Goal: Task Accomplishment & Management: Use online tool/utility

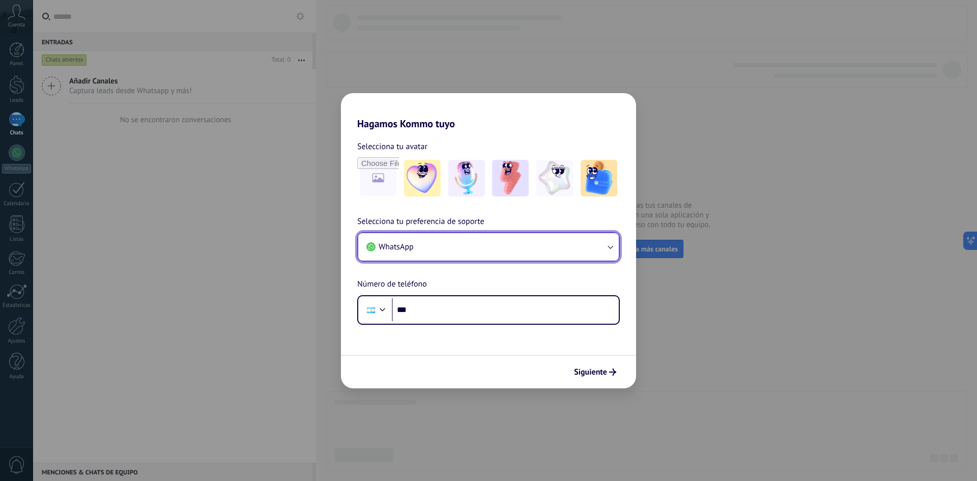
click at [437, 245] on button "WhatsApp" at bounding box center [488, 246] width 261 height 27
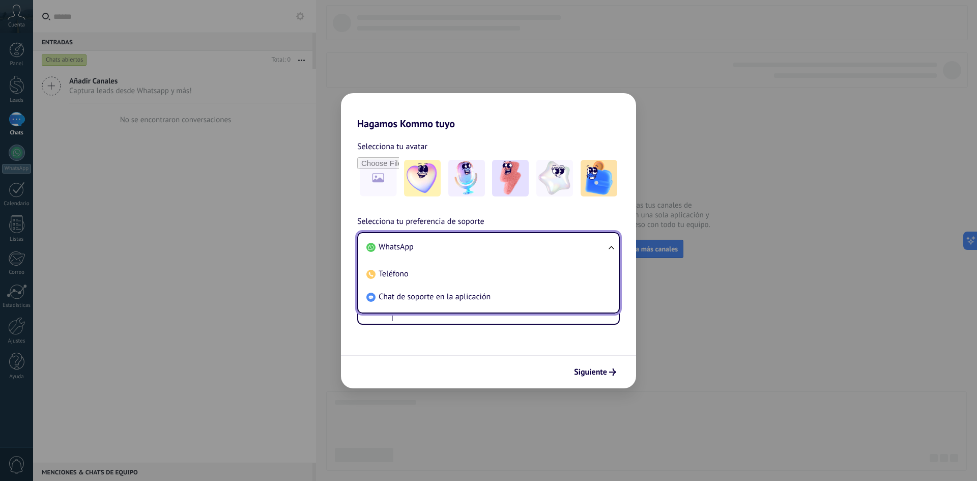
click at [438, 244] on li "WhatsApp" at bounding box center [486, 247] width 248 height 23
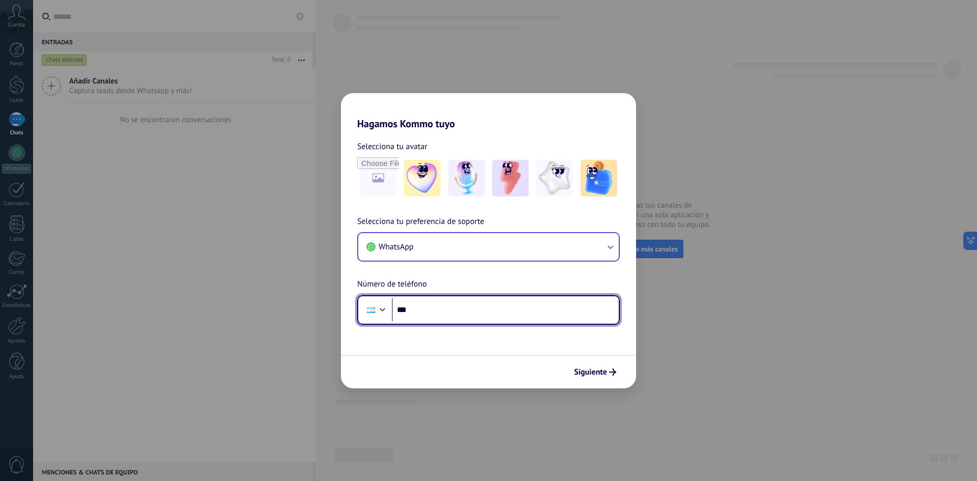
click at [426, 315] on input "***" at bounding box center [505, 309] width 227 height 23
type input "**********"
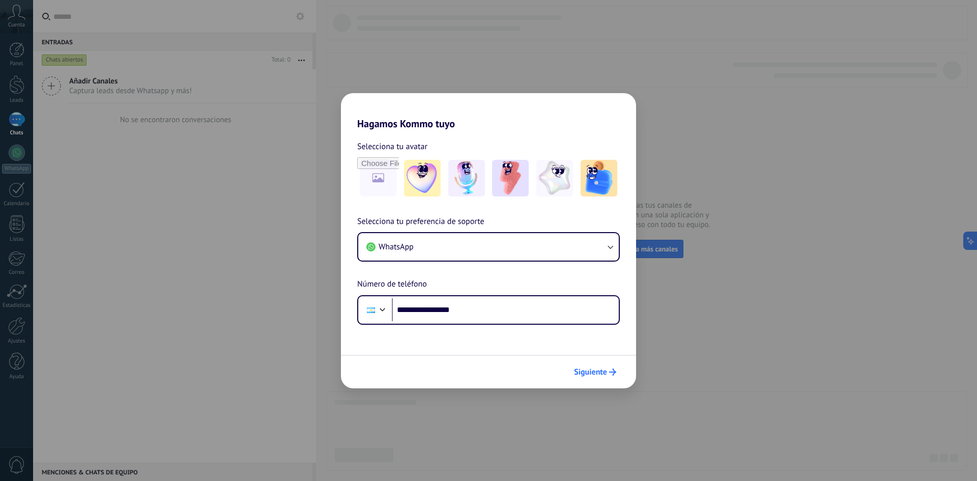
click at [586, 370] on span "Siguiente" at bounding box center [590, 372] width 33 height 7
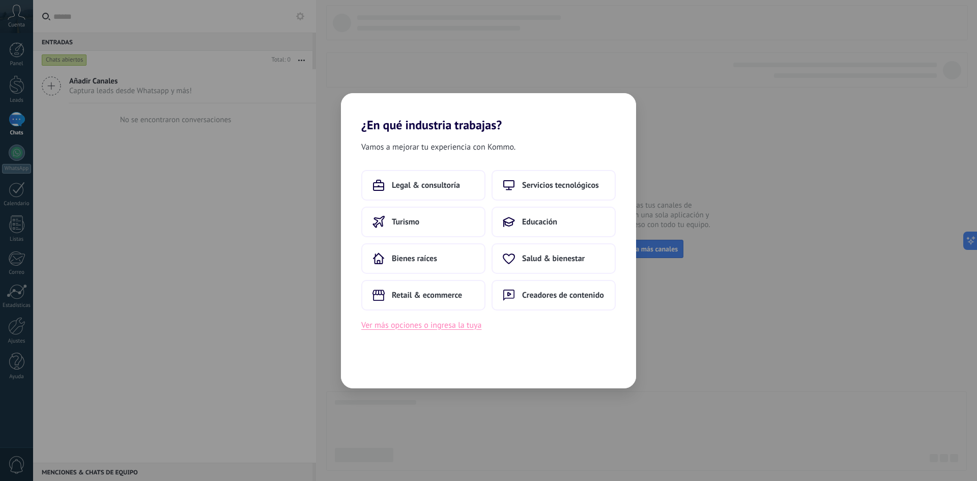
click at [414, 327] on button "Ver más opciones o ingresa la tuya" at bounding box center [421, 325] width 120 height 13
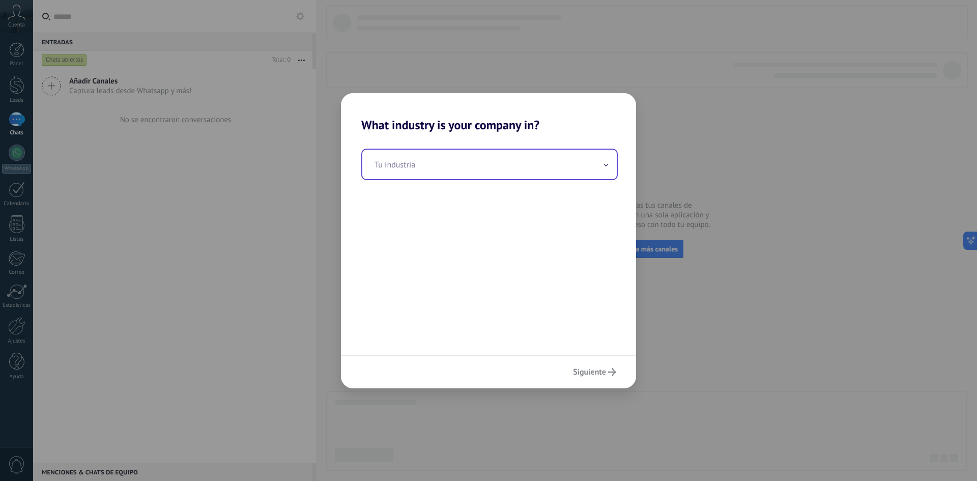
click at [409, 162] on input "text" at bounding box center [489, 165] width 255 height 30
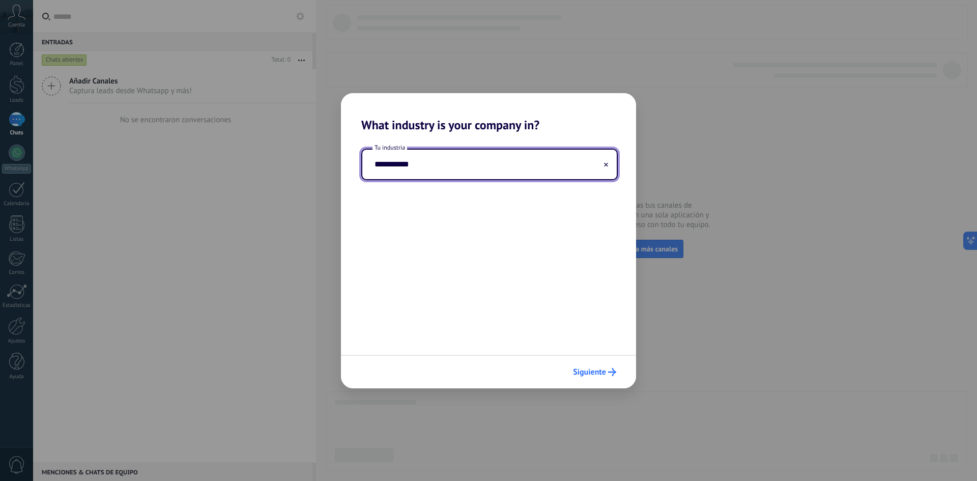
type input "**********"
click at [602, 369] on span "Siguiente" at bounding box center [589, 372] width 33 height 7
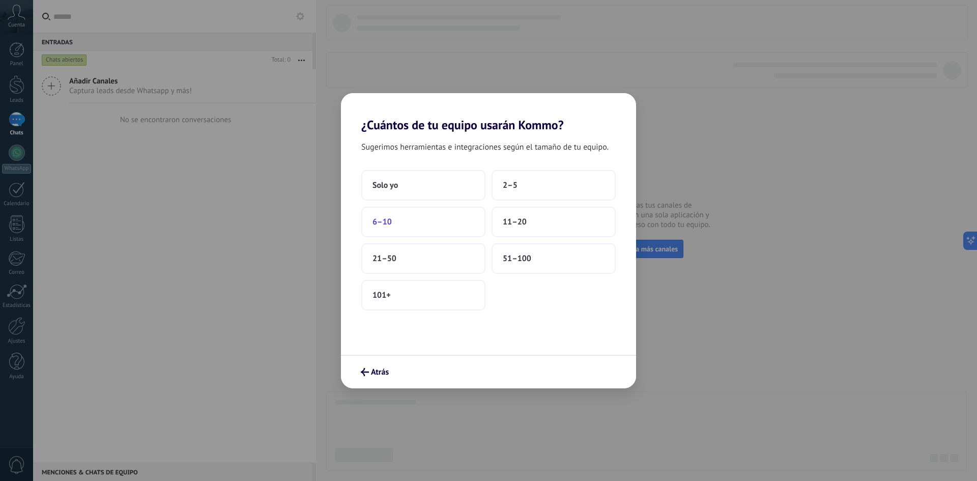
click at [405, 218] on button "6–10" at bounding box center [423, 222] width 124 height 31
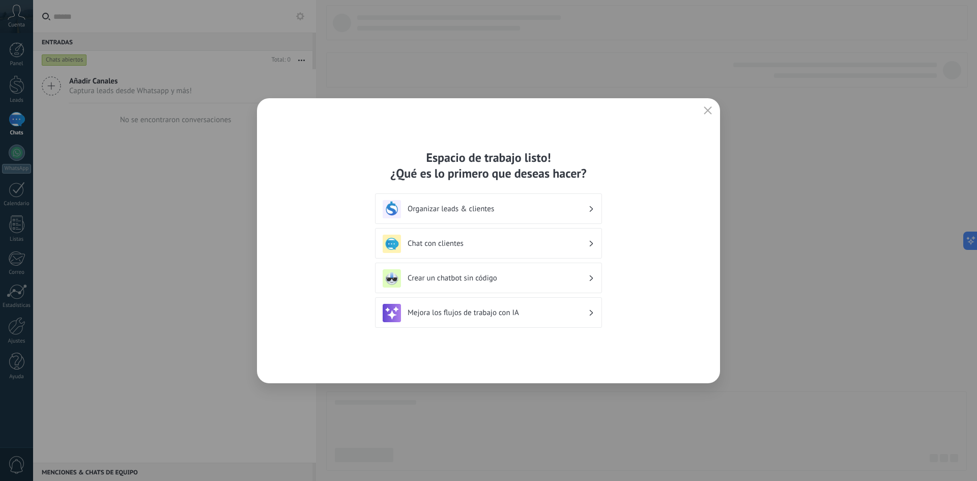
click at [489, 276] on h3 "Crear un chatbot sin código" at bounding box center [498, 278] width 181 height 10
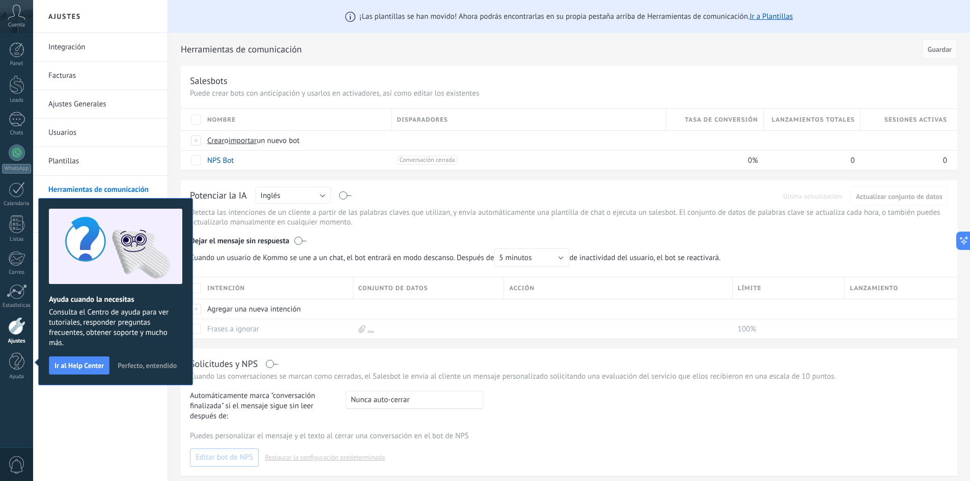
click at [160, 360] on button "Perfecto, entendido" at bounding box center [147, 365] width 68 height 15
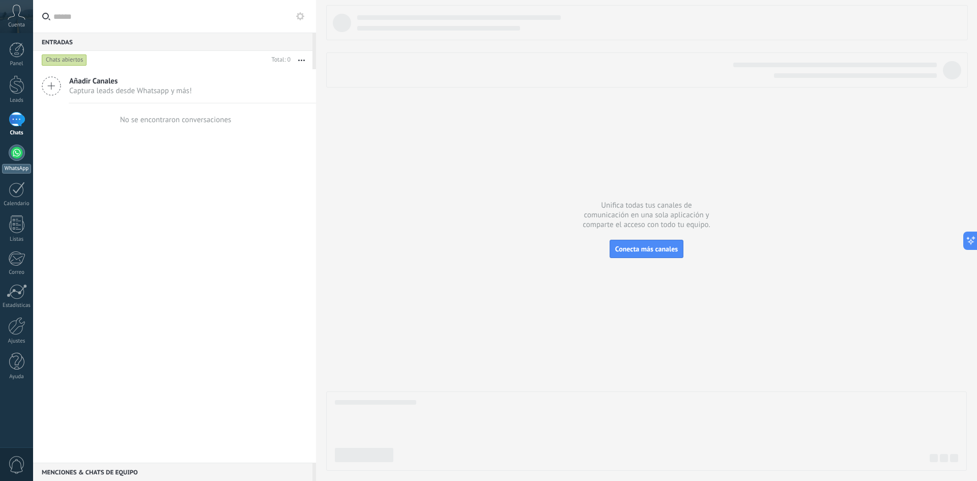
click at [17, 154] on div at bounding box center [17, 153] width 16 height 16
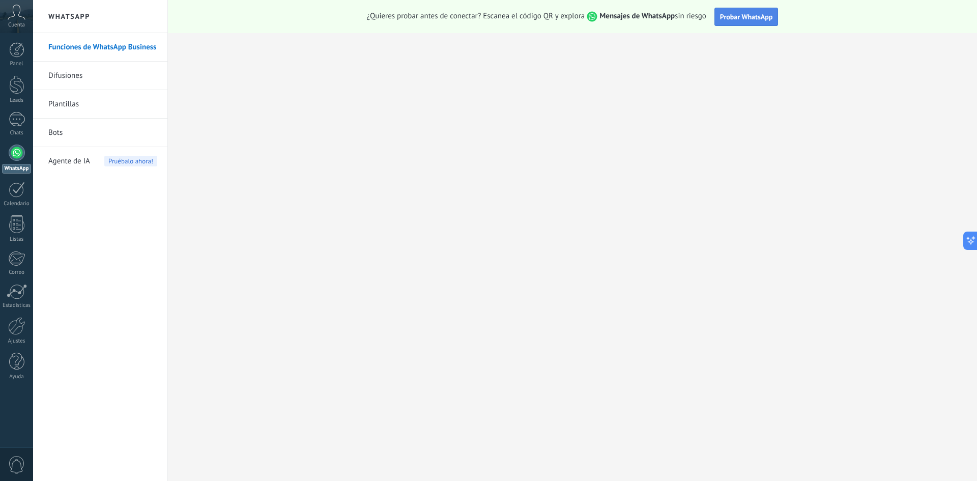
click at [754, 15] on span "Probar WhatsApp" at bounding box center [746, 16] width 53 height 9
click at [748, 13] on span "Probar WhatsApp" at bounding box center [746, 16] width 53 height 9
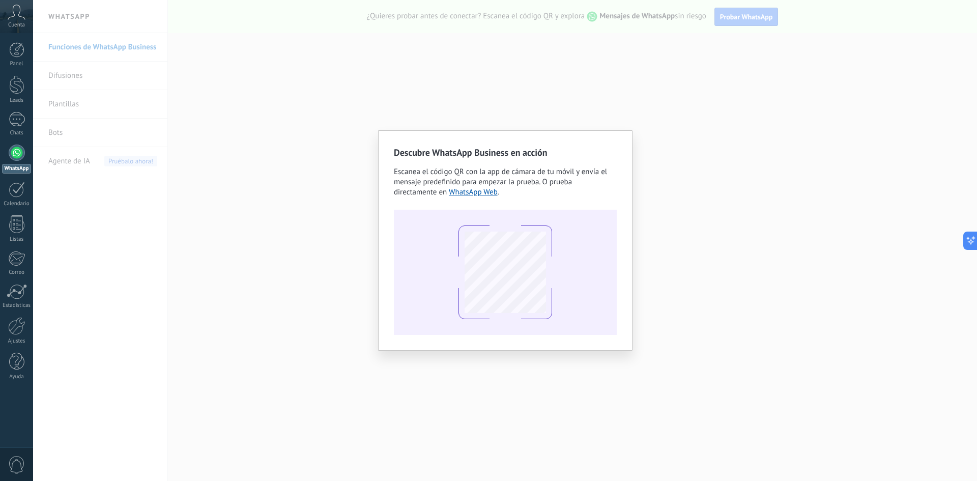
click at [270, 352] on div "Descubre WhatsApp Business en acción Escanea el código QR con la app de cámara …" at bounding box center [505, 240] width 944 height 481
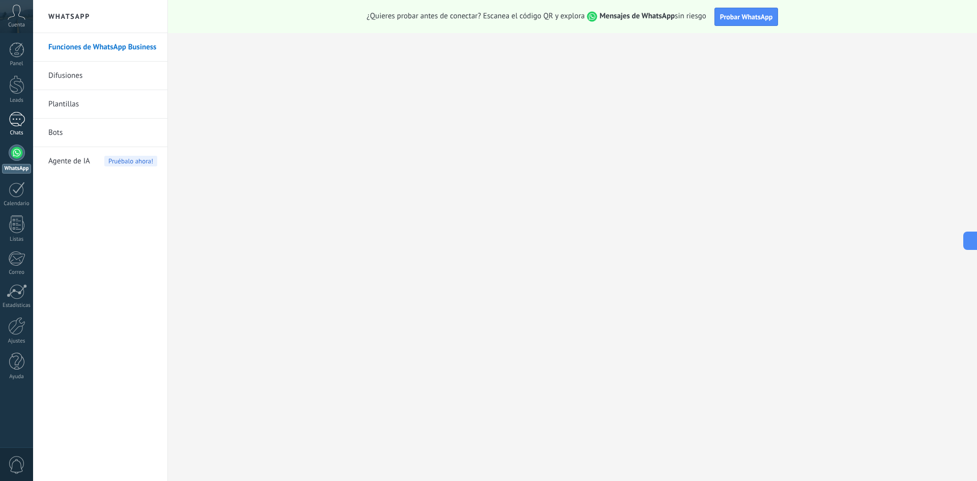
click at [15, 122] on div at bounding box center [17, 119] width 16 height 15
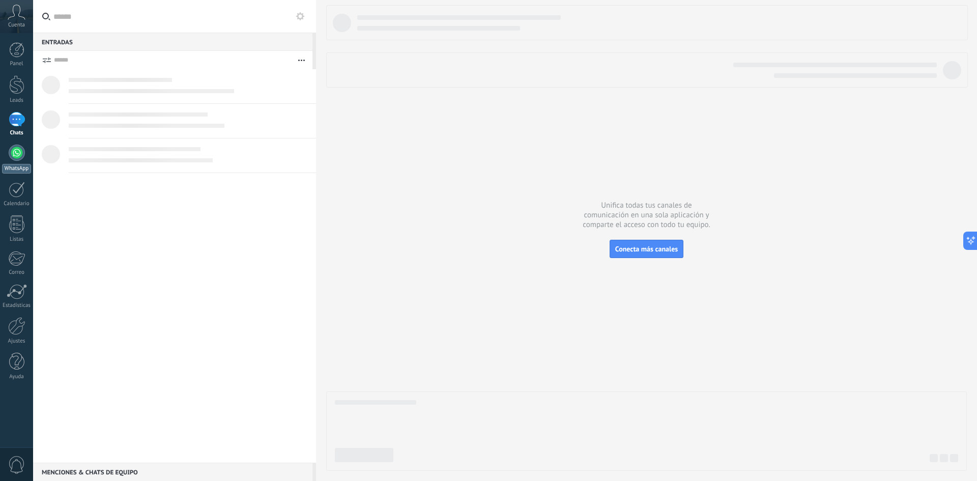
click at [16, 151] on div at bounding box center [17, 153] width 16 height 16
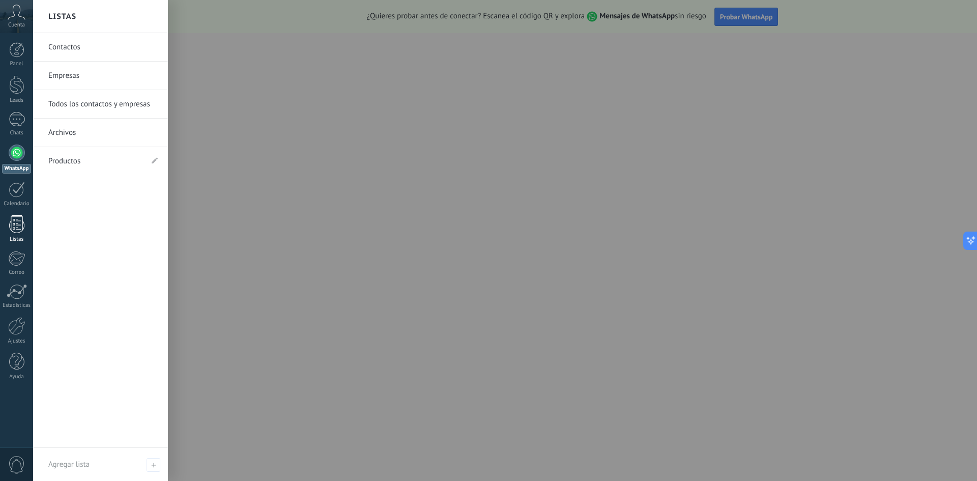
click at [16, 224] on div at bounding box center [16, 224] width 15 height 18
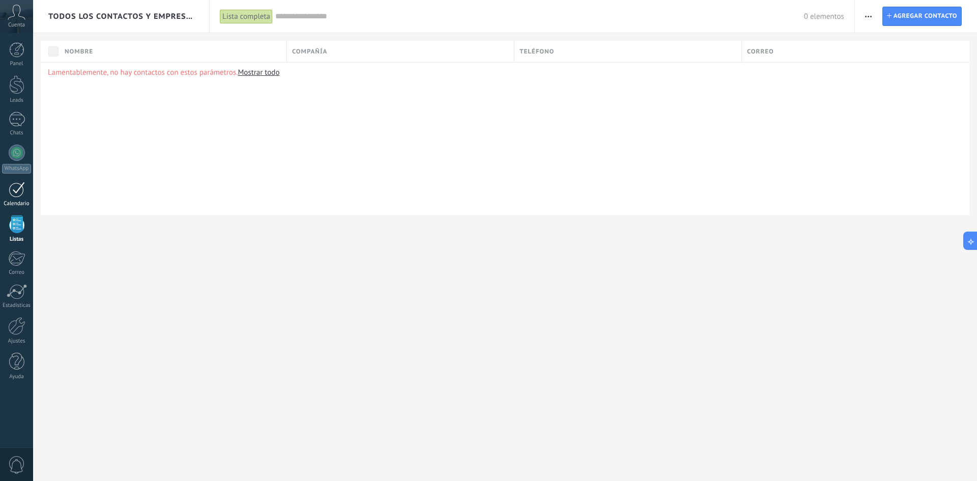
click at [19, 186] on div at bounding box center [17, 190] width 16 height 16
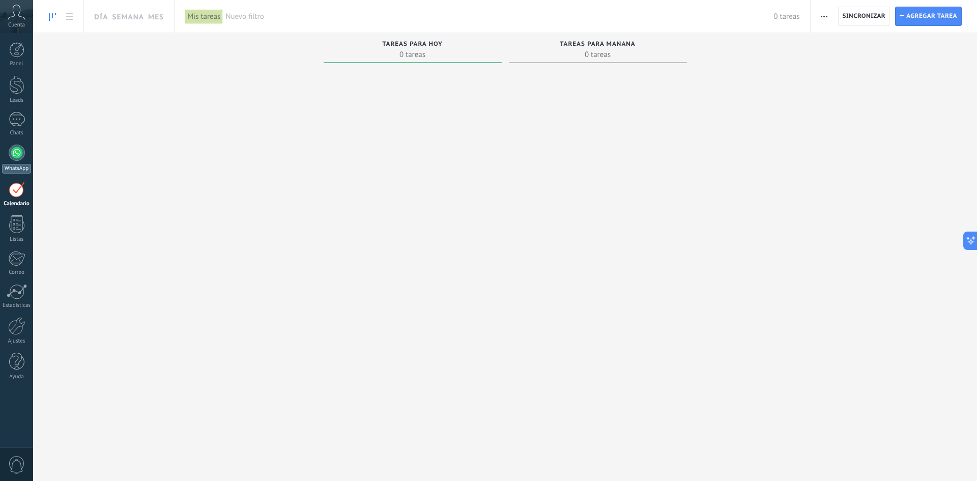
click at [19, 160] on div at bounding box center [17, 153] width 16 height 16
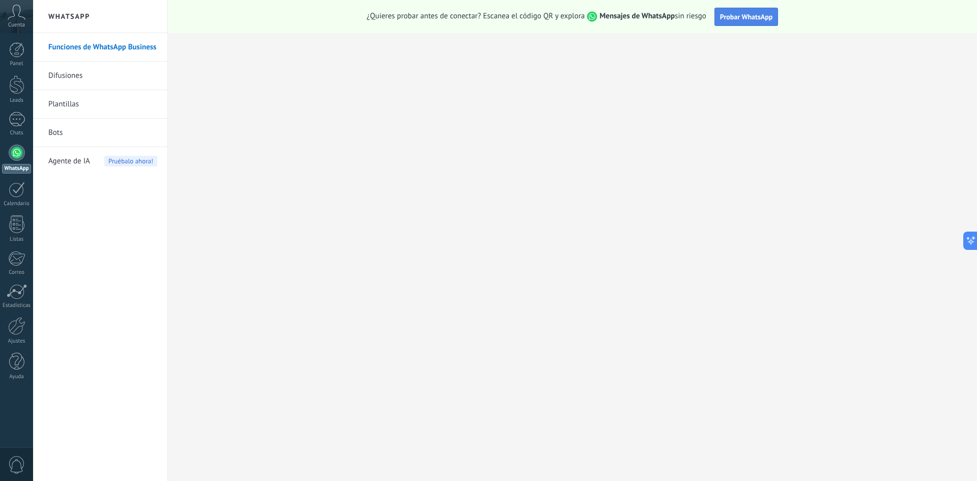
click at [749, 21] on button "Probar WhatsApp" at bounding box center [747, 17] width 64 height 18
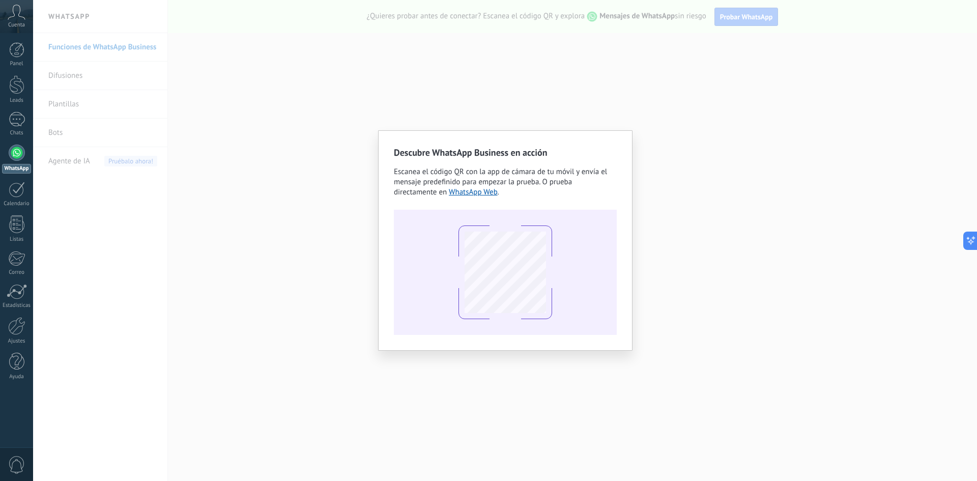
click at [688, 81] on div "Descubre WhatsApp Business en acción Escanea el código QR con la app de cámara …" at bounding box center [505, 240] width 944 height 481
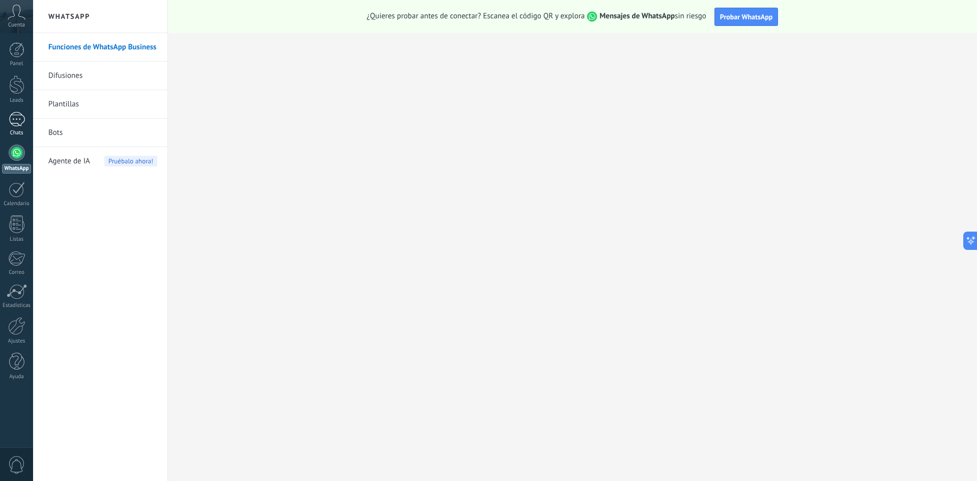
click at [12, 121] on div at bounding box center [17, 119] width 16 height 15
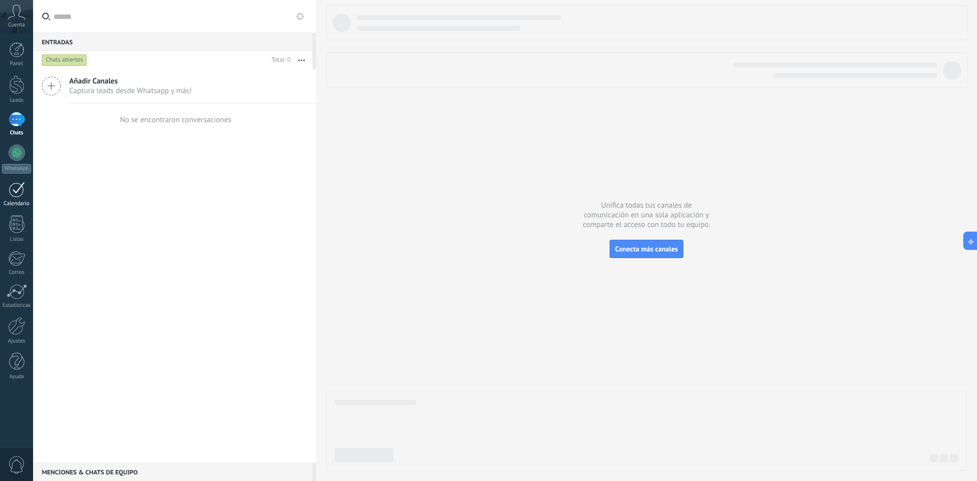
click at [19, 193] on div at bounding box center [17, 190] width 16 height 16
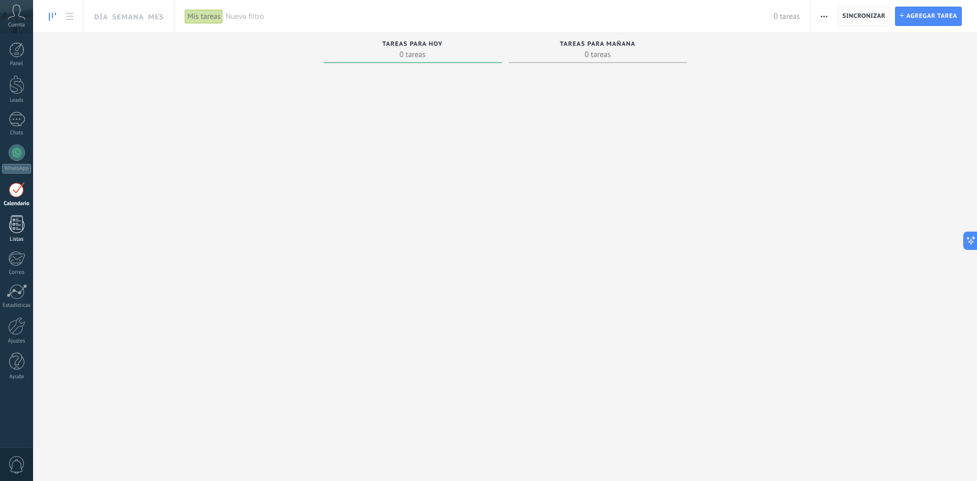
click at [20, 229] on div at bounding box center [16, 224] width 15 height 18
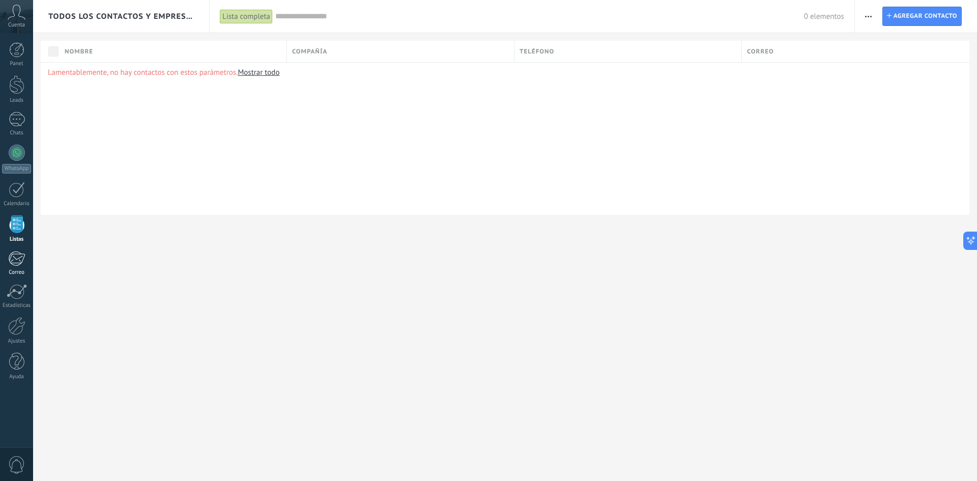
click at [20, 258] on div at bounding box center [16, 258] width 17 height 15
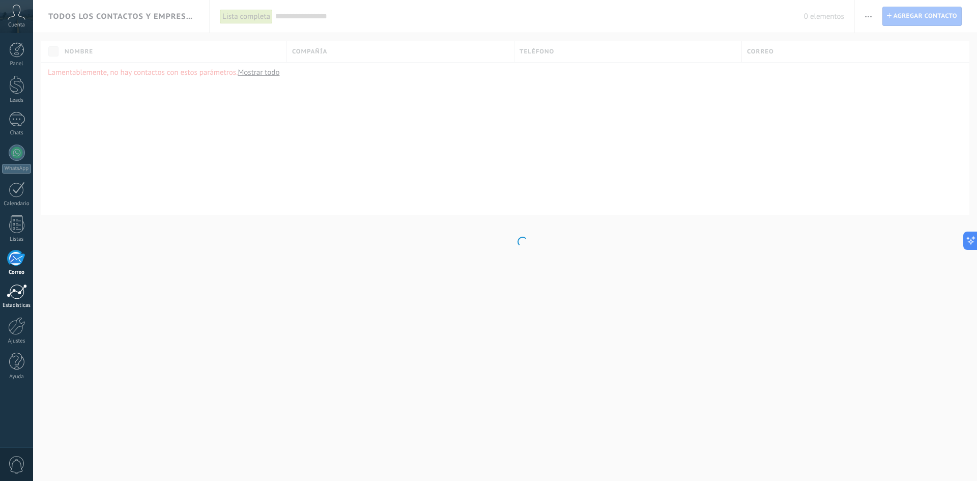
click at [18, 296] on div at bounding box center [17, 291] width 20 height 15
click at [22, 331] on div at bounding box center [16, 326] width 17 height 18
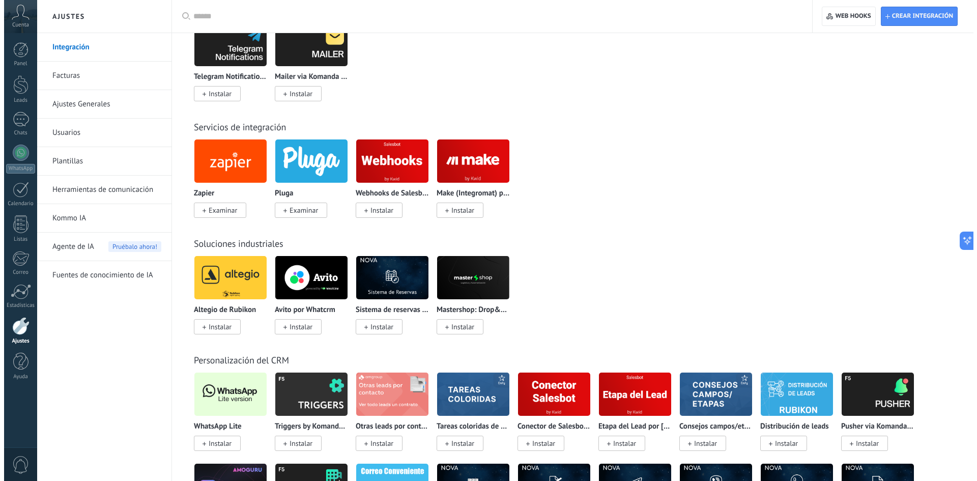
scroll to position [1731, 0]
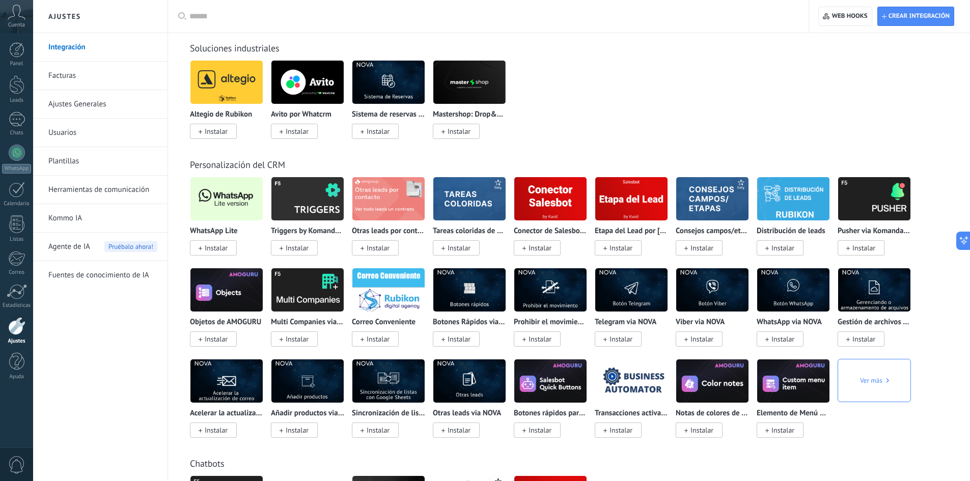
click at [216, 245] on span "Instalar" at bounding box center [216, 247] width 23 height 9
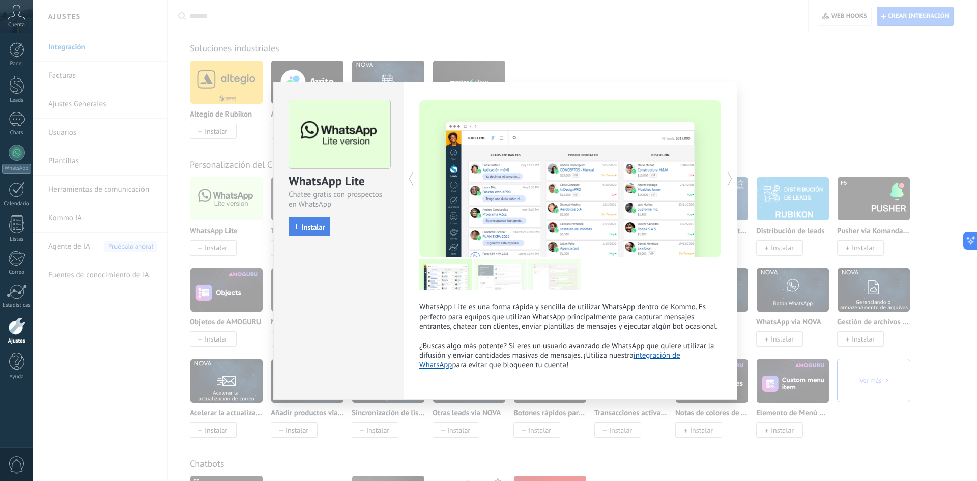
click at [314, 228] on span "Instalar" at bounding box center [313, 226] width 23 height 7
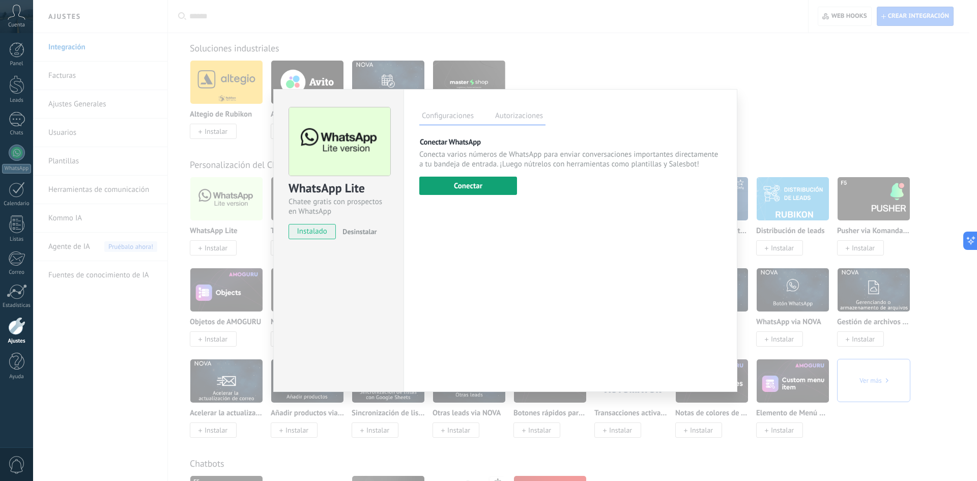
click at [466, 183] on button "Conectar" at bounding box center [468, 186] width 98 height 18
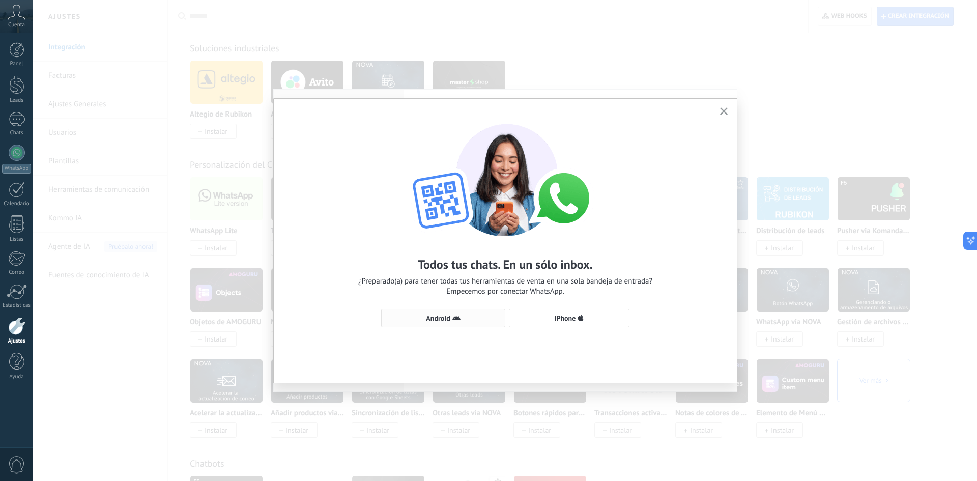
click at [459, 314] on button "Android" at bounding box center [443, 318] width 124 height 18
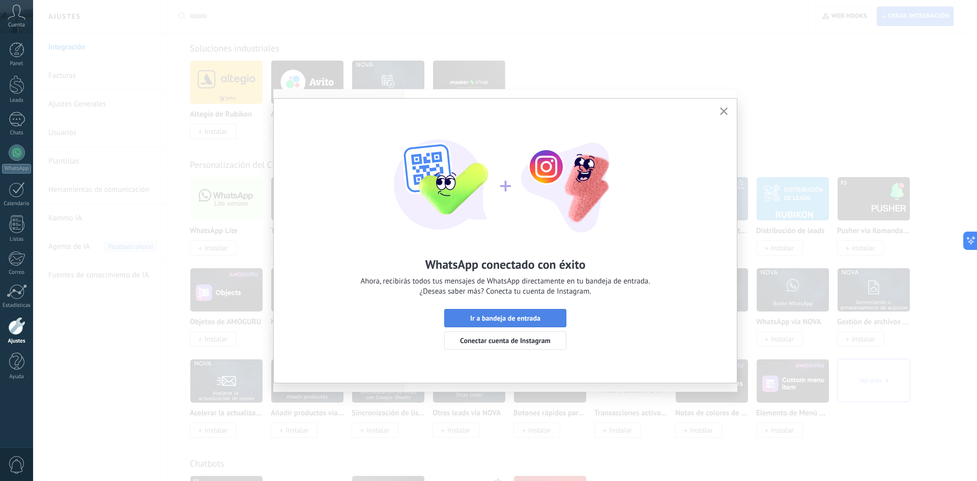
click at [524, 315] on span "Ir a bandeja de entrada" at bounding box center [505, 318] width 70 height 7
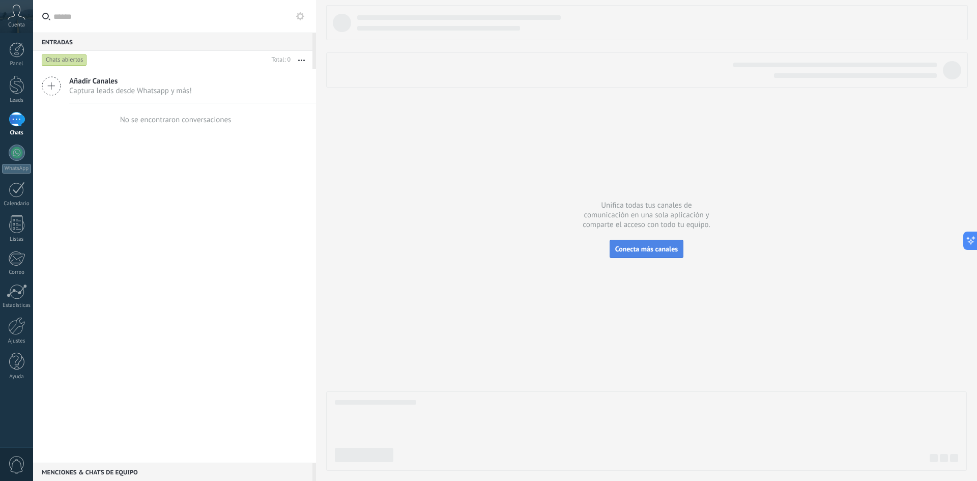
click at [646, 248] on span "Conecta más canales" at bounding box center [646, 248] width 63 height 9
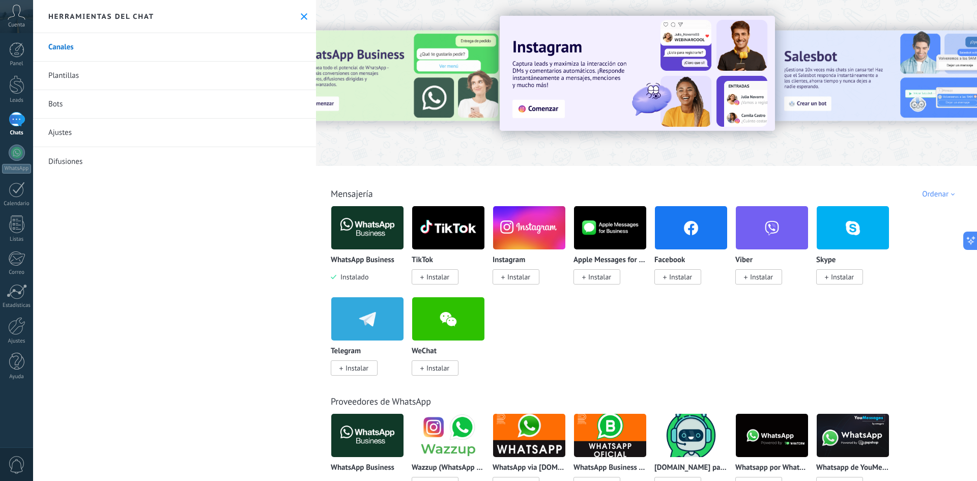
click at [20, 119] on div at bounding box center [17, 119] width 16 height 15
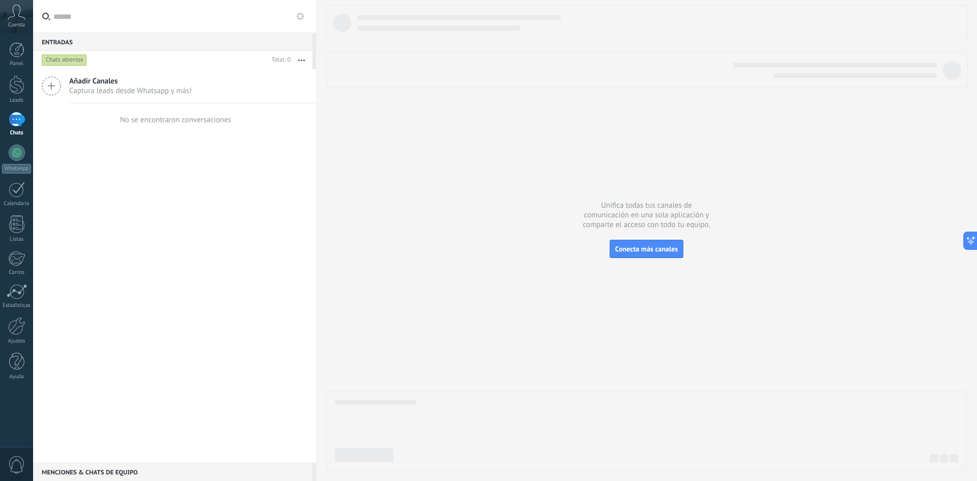
click at [50, 85] on icon at bounding box center [51, 85] width 19 height 19
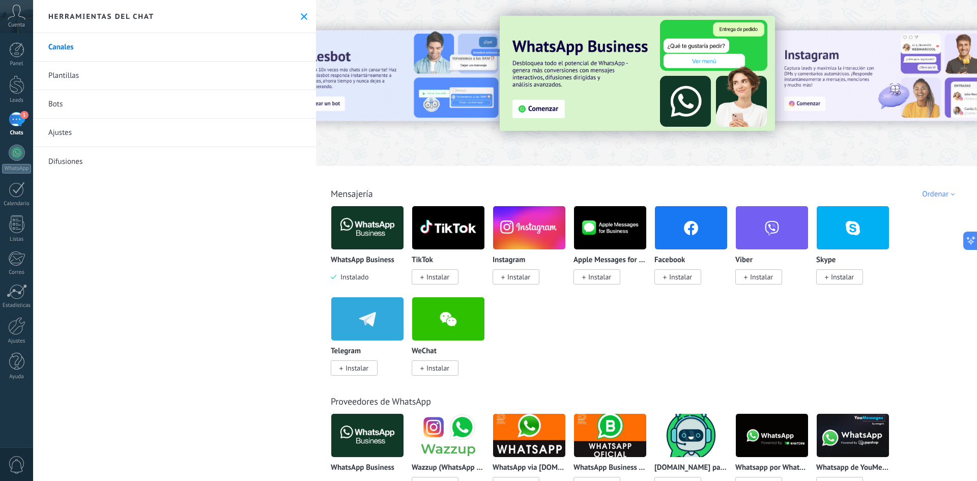
click at [16, 117] on div "1" at bounding box center [17, 119] width 16 height 15
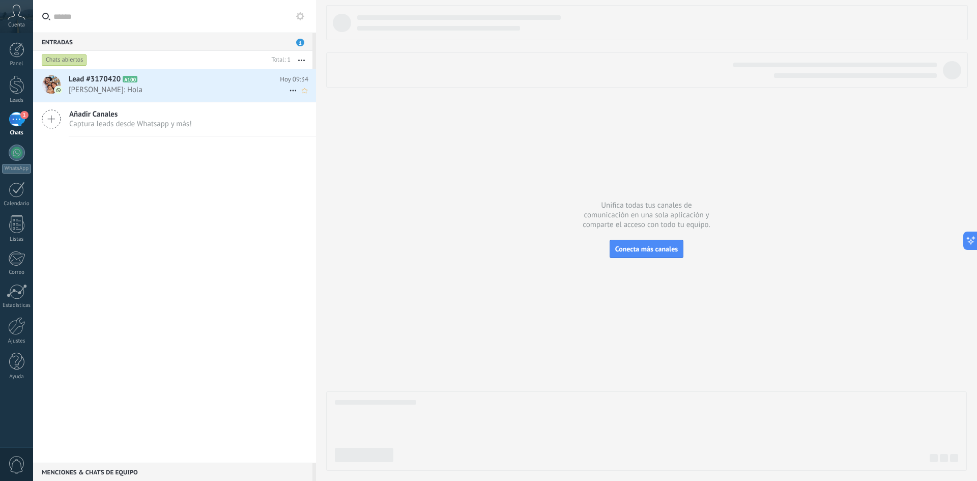
click at [165, 88] on span "[PERSON_NAME]: Hola" at bounding box center [179, 90] width 220 height 10
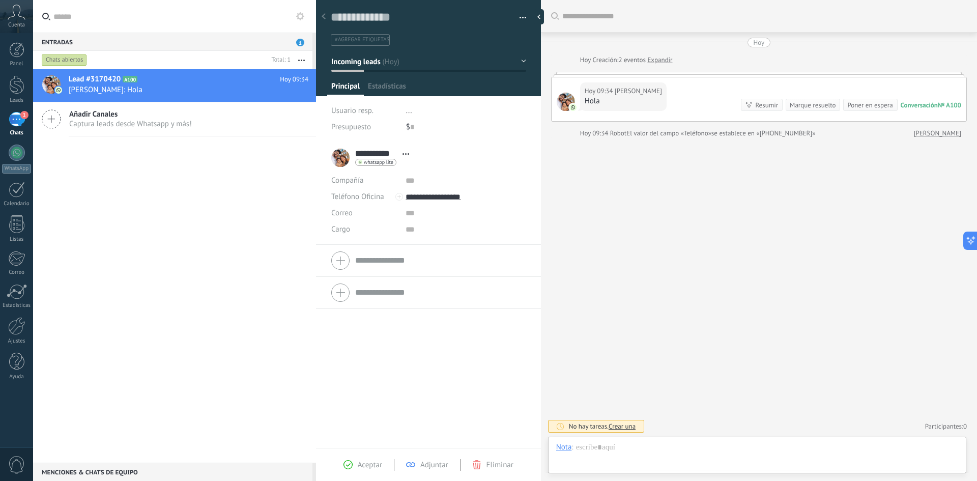
scroll to position [15, 0]
click at [654, 463] on div at bounding box center [757, 457] width 402 height 31
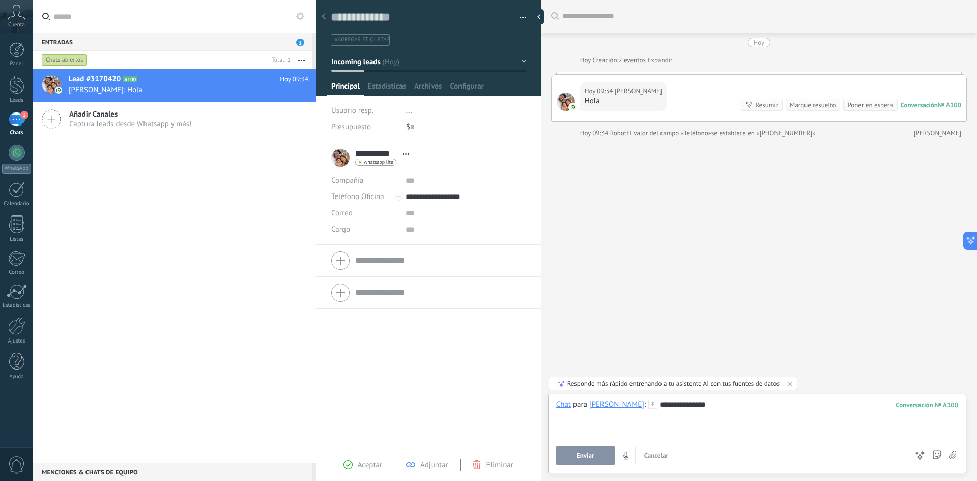
click at [587, 450] on button "Enviar" at bounding box center [585, 455] width 59 height 19
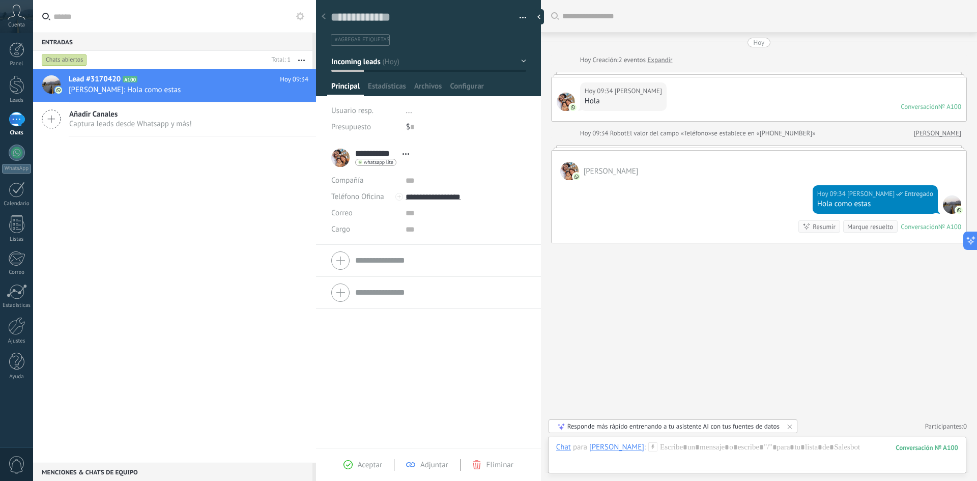
click at [820, 226] on div "Resumir" at bounding box center [824, 227] width 23 height 10
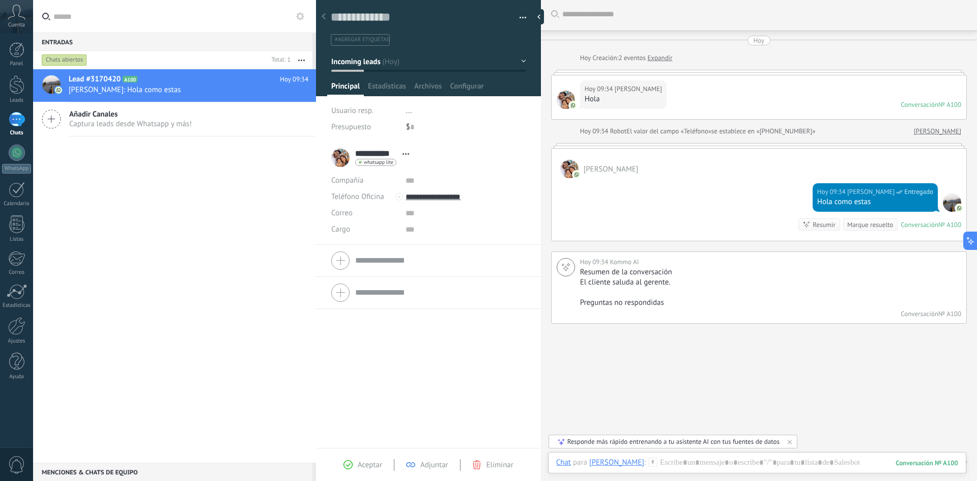
click at [181, 266] on div "Lead #3170420 A100 [DATE] 09:34 [PERSON_NAME]: Hola como estas Añadir Canales C…" at bounding box center [174, 266] width 283 height 394
click at [542, 14] on div at bounding box center [541, 16] width 15 height 15
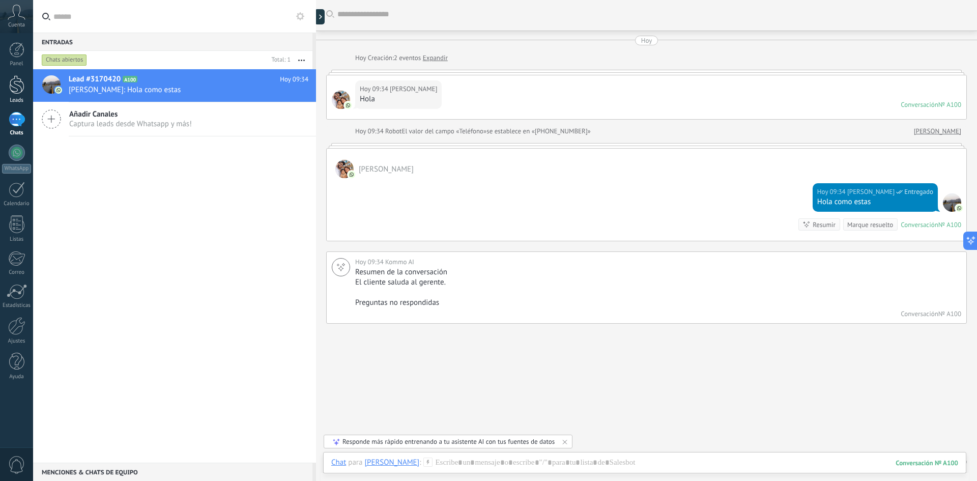
click at [18, 87] on div at bounding box center [16, 84] width 15 height 19
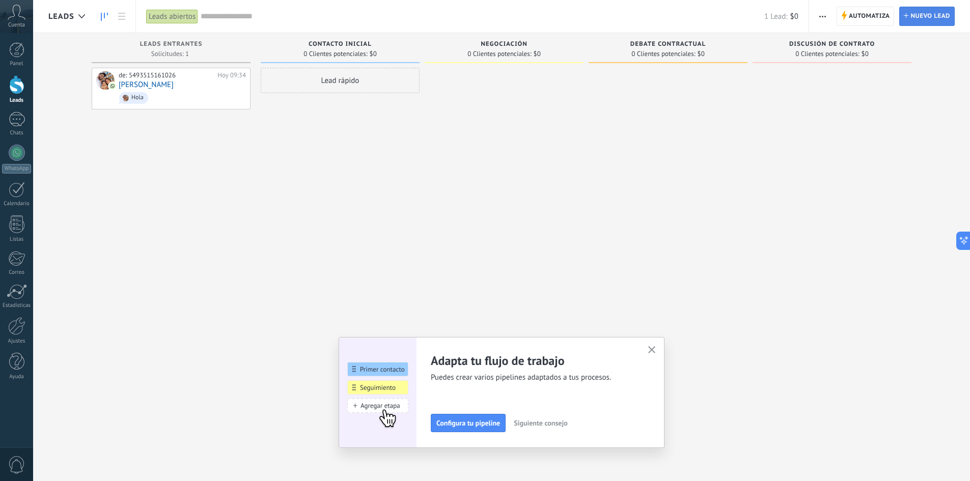
click at [942, 11] on span "Nuevo lead" at bounding box center [930, 16] width 40 height 18
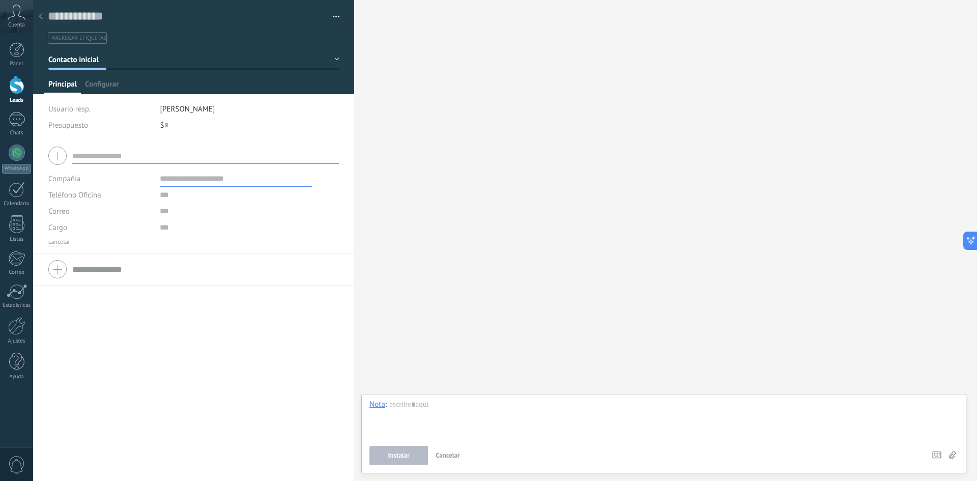
click at [90, 161] on input "text" at bounding box center [205, 156] width 267 height 16
type input "**********"
click at [180, 197] on input "text" at bounding box center [236, 195] width 152 height 16
type input "**********"
click at [64, 460] on button "Guardar" at bounding box center [65, 464] width 35 height 19
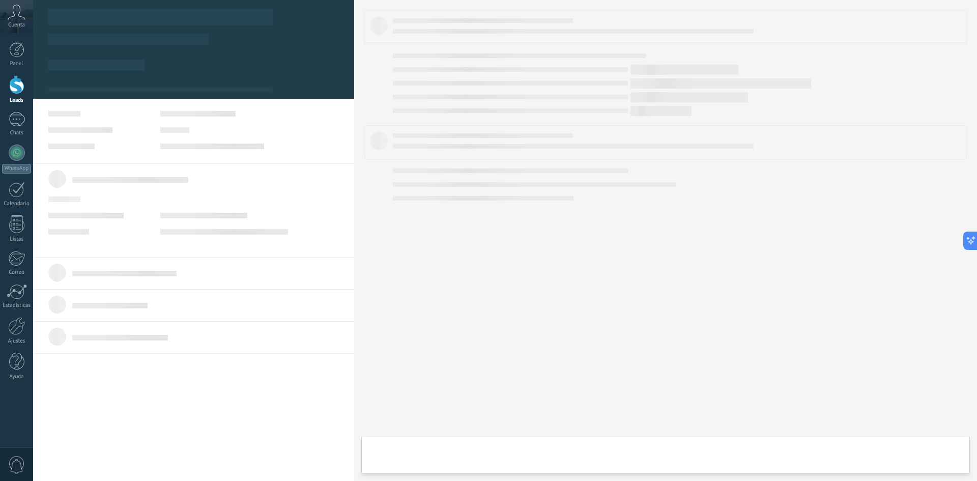
scroll to position [15, 0]
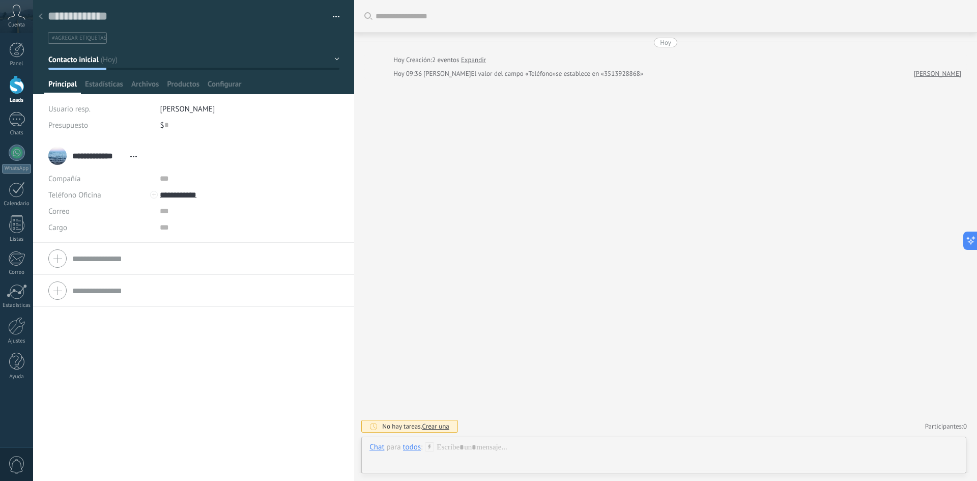
click at [946, 70] on link "[PERSON_NAME]" at bounding box center [937, 74] width 47 height 10
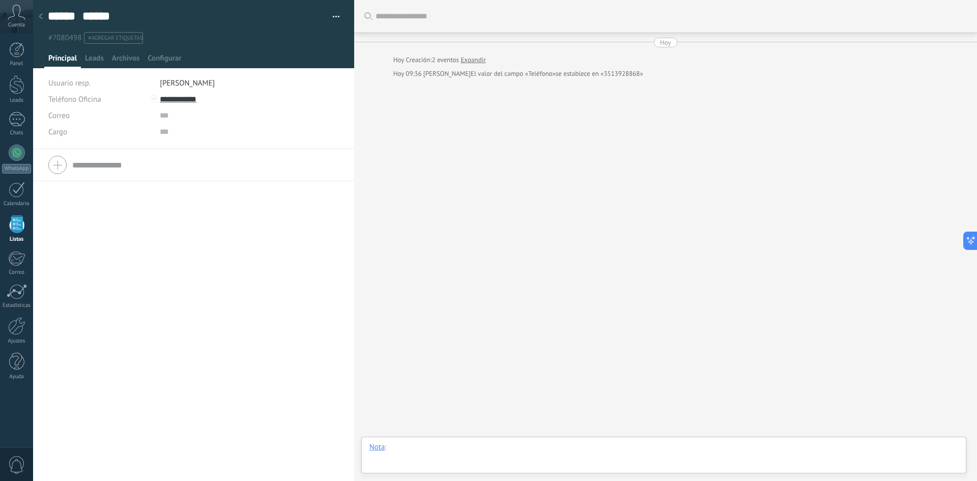
click at [456, 452] on div at bounding box center [664, 457] width 589 height 31
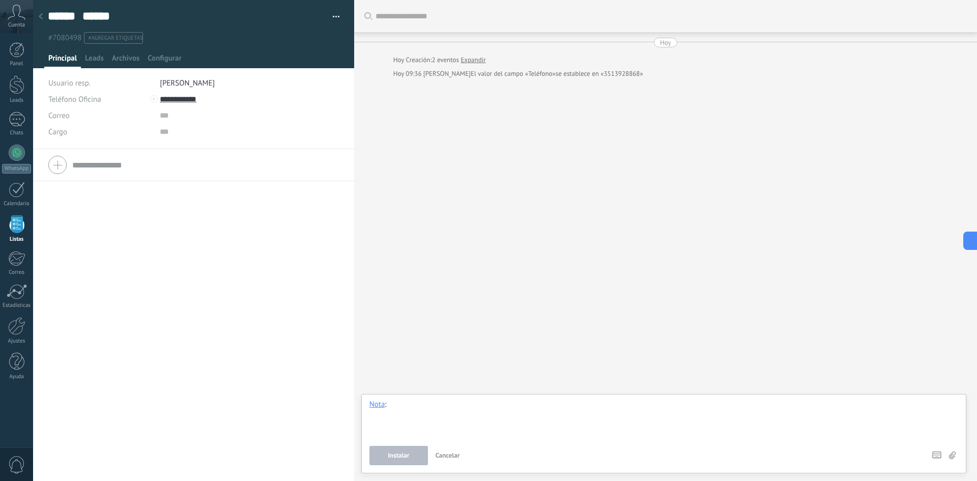
click at [414, 413] on div at bounding box center [664, 419] width 589 height 39
click at [98, 58] on span "Leads" at bounding box center [94, 60] width 19 height 15
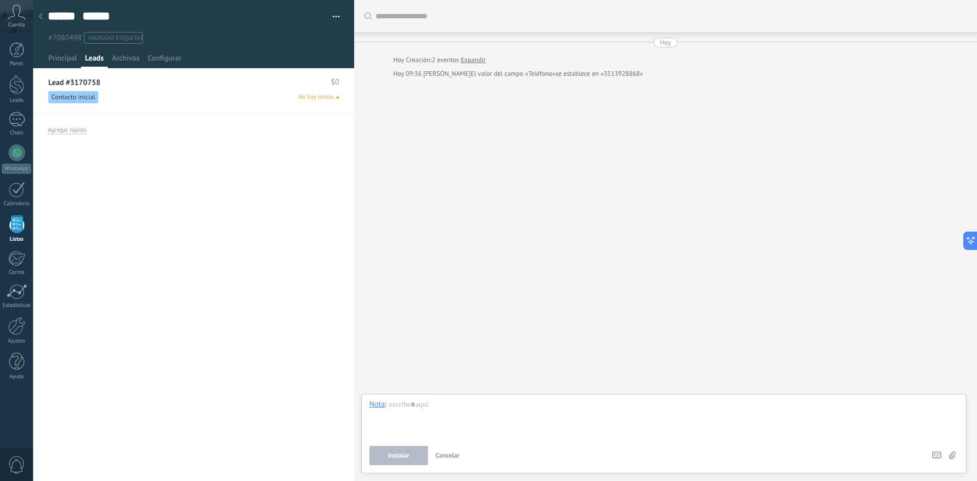
click at [74, 95] on span "Contacto inicial" at bounding box center [73, 97] width 50 height 12
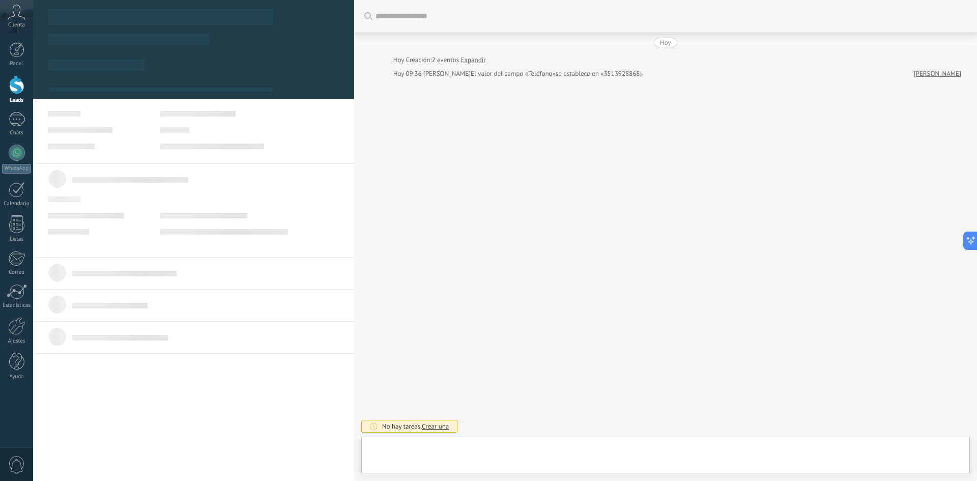
type textarea "**********"
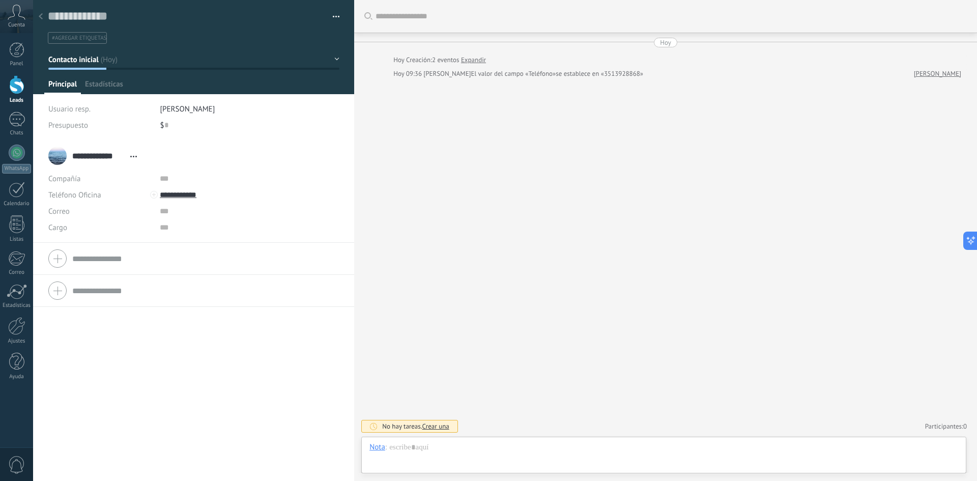
scroll to position [15, 0]
click at [436, 456] on div at bounding box center [664, 457] width 589 height 31
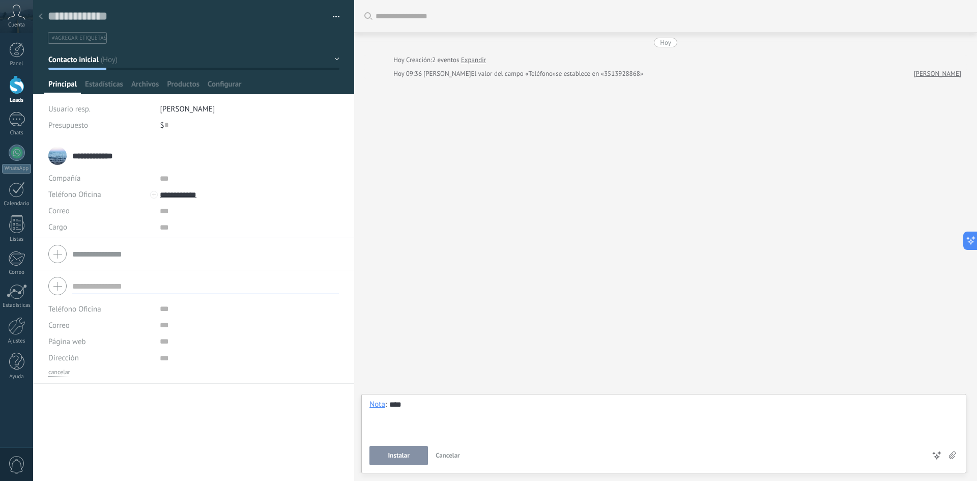
click at [89, 291] on form "Teléfono Oficina Ofic. directo Celular Fax Casa Otro Teléfono Oficina Llamar Co…" at bounding box center [193, 324] width 291 height 103
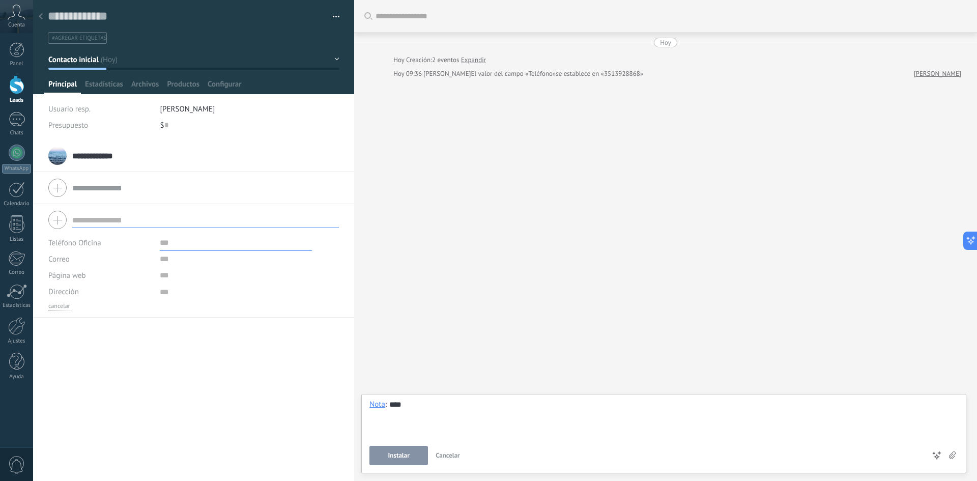
click at [172, 243] on input "text" at bounding box center [236, 243] width 152 height 16
click at [104, 84] on span "Estadísticas" at bounding box center [104, 86] width 38 height 15
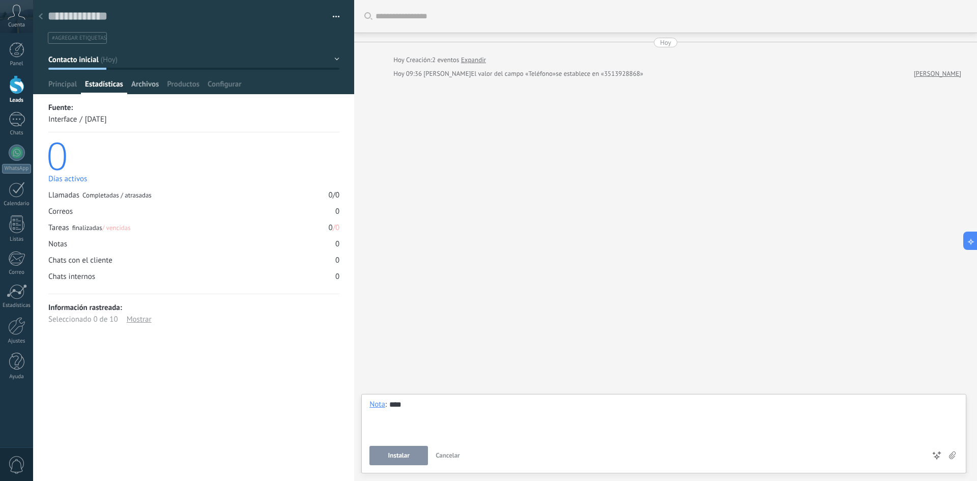
drag, startPoint x: 140, startPoint y: 82, endPoint x: 156, endPoint y: 81, distance: 15.8
click at [140, 82] on span "Archivos" at bounding box center [144, 86] width 27 height 15
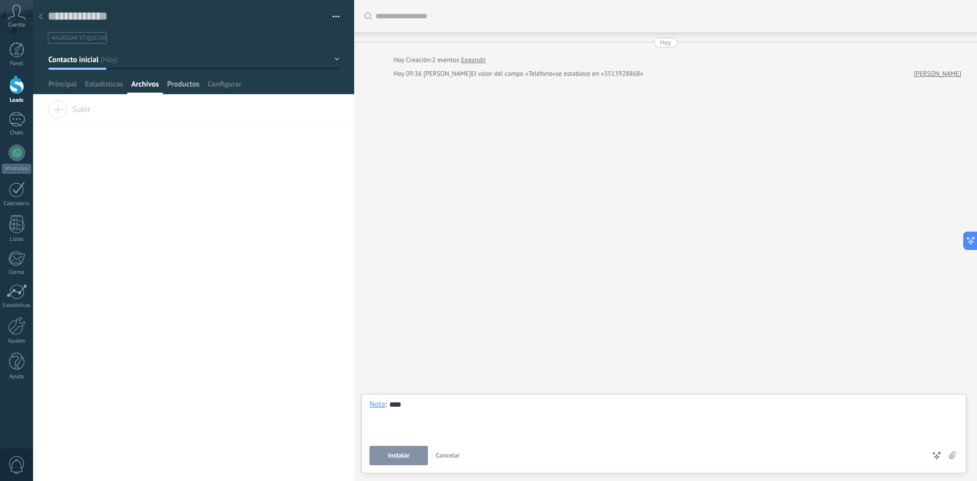
drag, startPoint x: 173, startPoint y: 82, endPoint x: 192, endPoint y: 80, distance: 19.5
click at [174, 82] on span "Productos" at bounding box center [183, 86] width 33 height 15
click at [221, 82] on span "Configurar" at bounding box center [225, 86] width 34 height 15
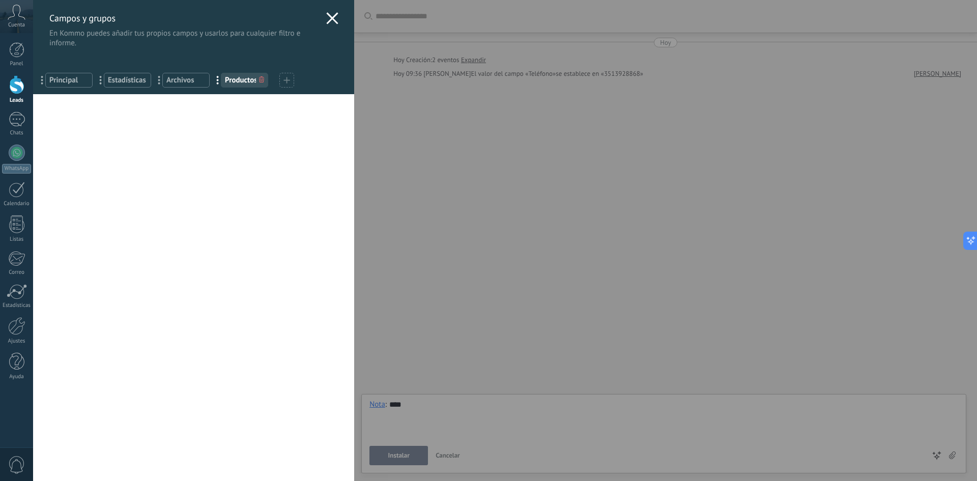
click at [62, 78] on span "Principal" at bounding box center [68, 80] width 39 height 10
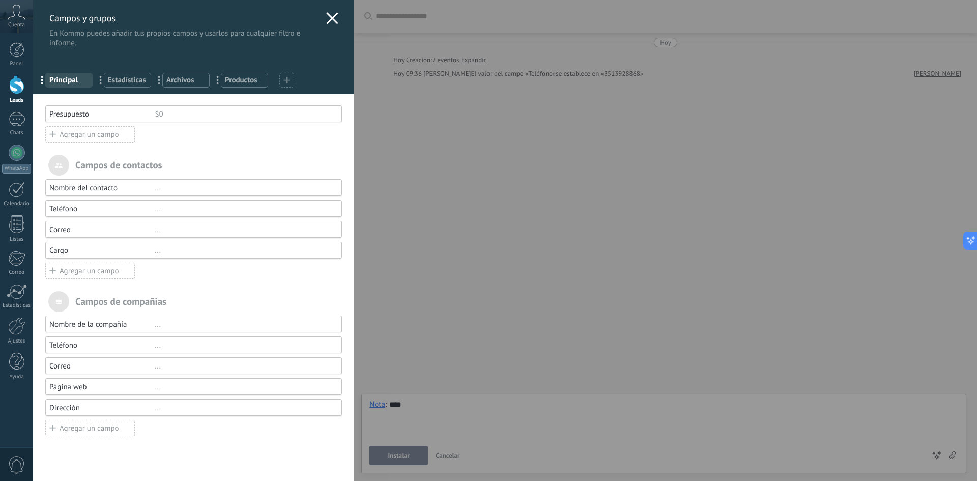
click at [328, 15] on icon at bounding box center [332, 18] width 12 height 12
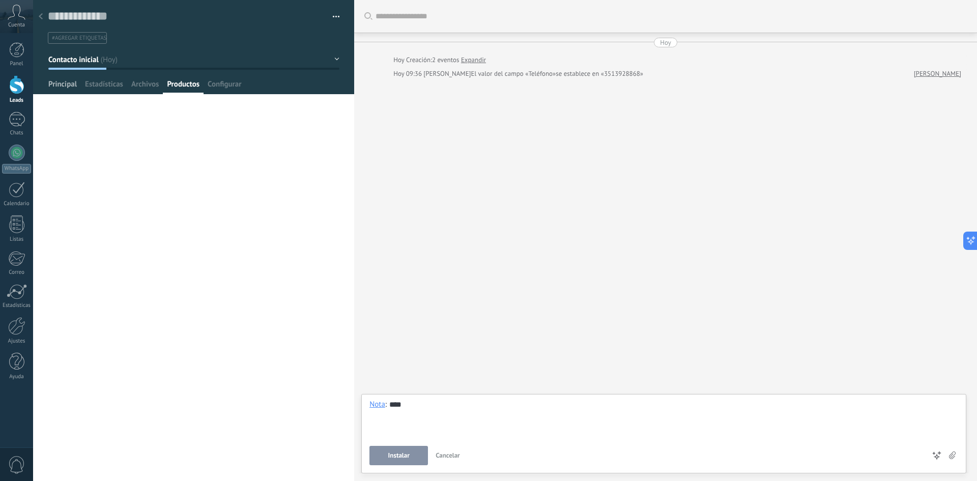
click at [60, 87] on span "Principal" at bounding box center [62, 86] width 29 height 15
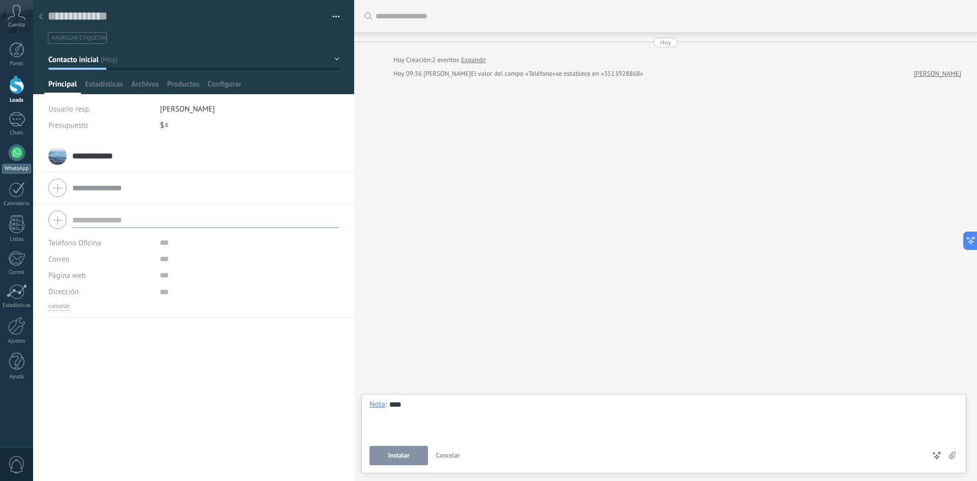
click at [9, 153] on div at bounding box center [17, 153] width 16 height 16
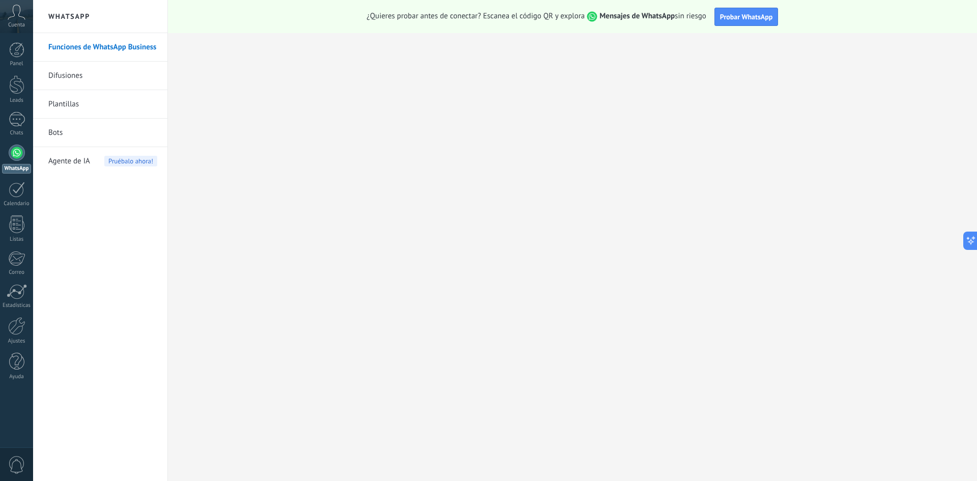
click at [73, 73] on link "Difusiones" at bounding box center [102, 76] width 109 height 29
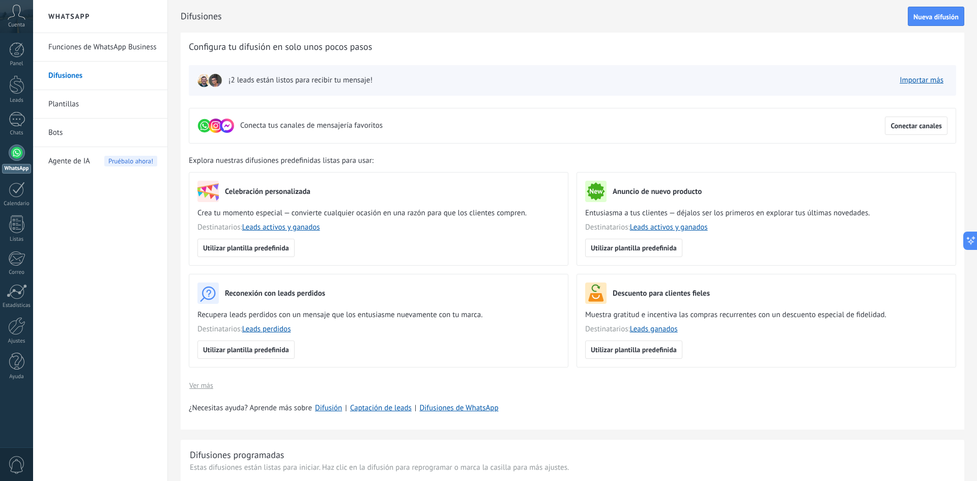
click at [265, 82] on span "¡2 leads están listos para recibir tu mensaje!" at bounding box center [301, 80] width 144 height 10
click at [66, 109] on link "Plantillas" at bounding box center [102, 104] width 109 height 29
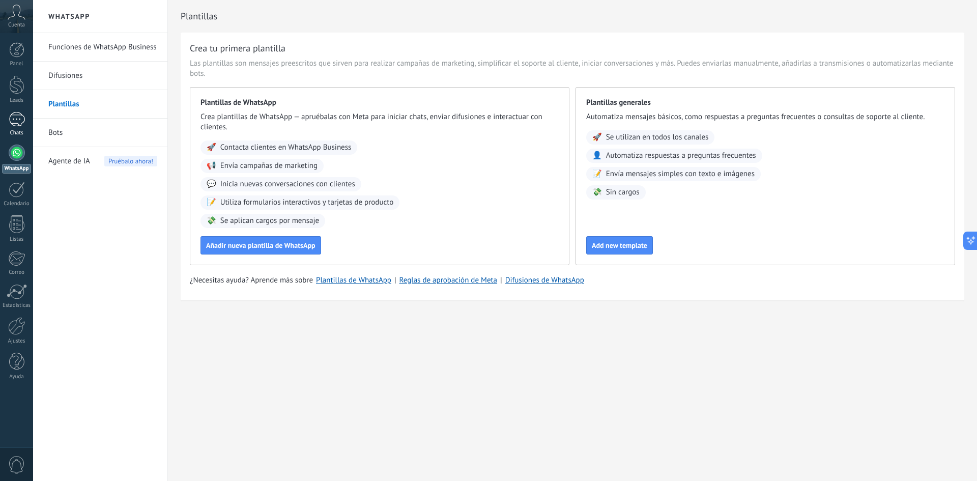
click at [11, 119] on div "1" at bounding box center [17, 119] width 16 height 15
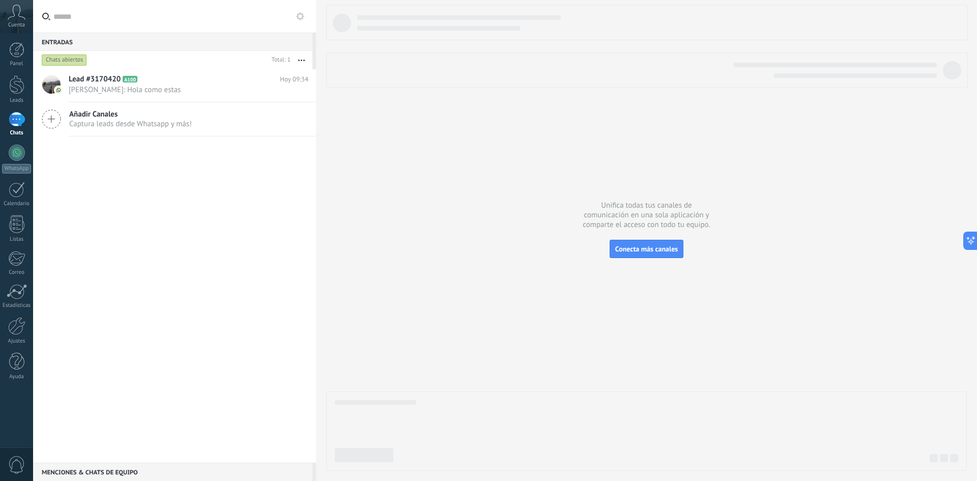
click at [301, 60] on icon "button" at bounding box center [301, 61] width 7 height 2
click at [113, 205] on div "Lead #3170420 A100 [DATE] 09:34 [PERSON_NAME]: Hola como estas Añadir Canales C…" at bounding box center [174, 266] width 283 height 394
click at [297, 15] on icon at bounding box center [300, 16] width 8 height 8
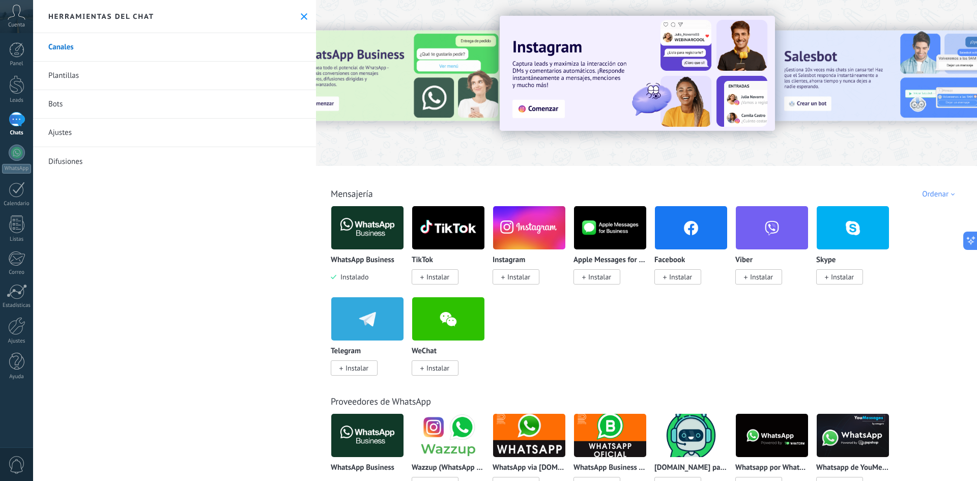
click at [12, 113] on div "1" at bounding box center [17, 119] width 16 height 15
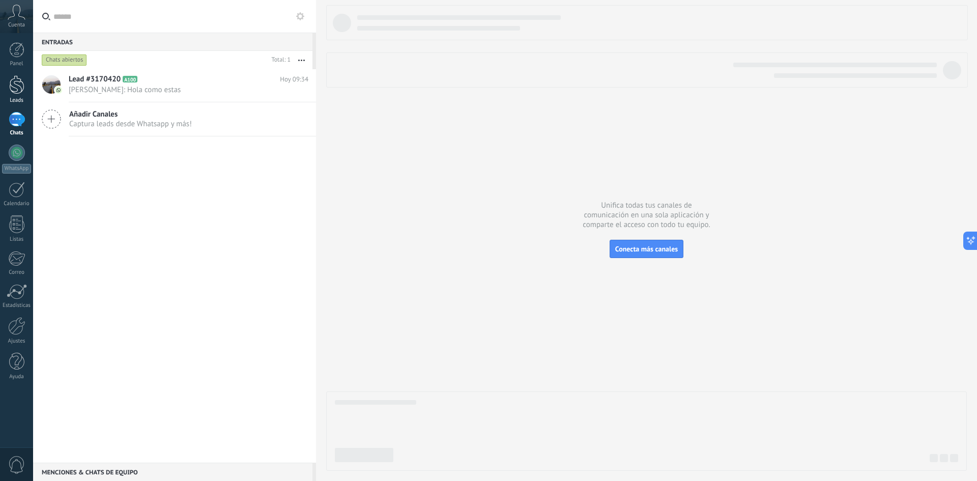
click at [10, 86] on div at bounding box center [16, 84] width 15 height 19
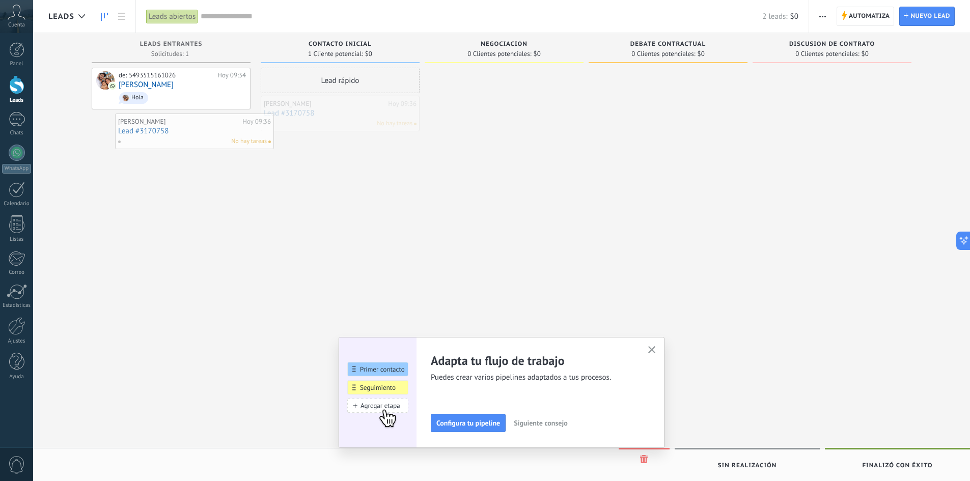
drag, startPoint x: 345, startPoint y: 115, endPoint x: 192, endPoint y: 133, distance: 153.8
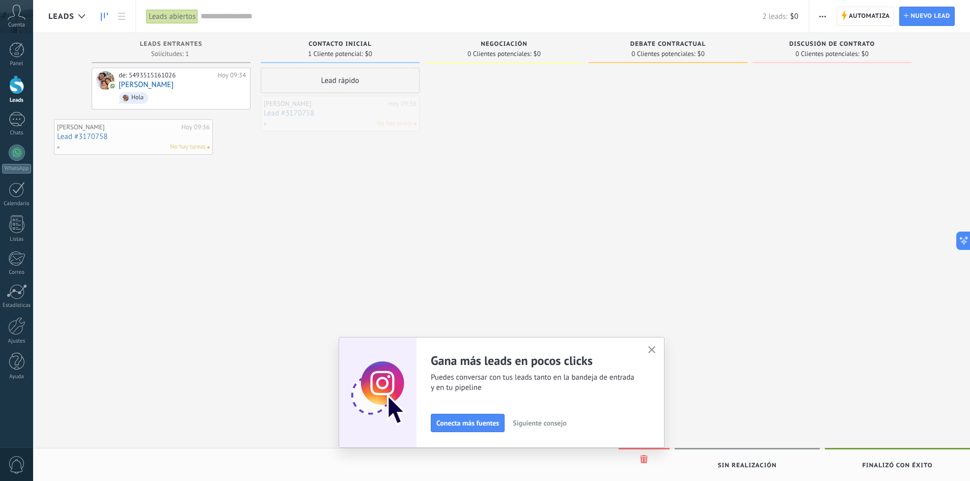
drag, startPoint x: 345, startPoint y: 118, endPoint x: 143, endPoint y: 131, distance: 202.6
click at [314, 113] on link "Lead #3170758" at bounding box center [340, 113] width 153 height 9
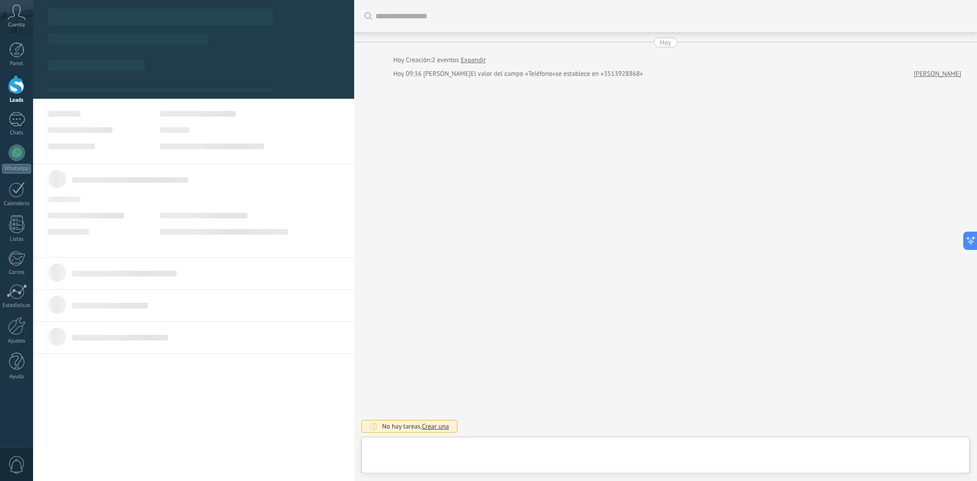
type textarea "**********"
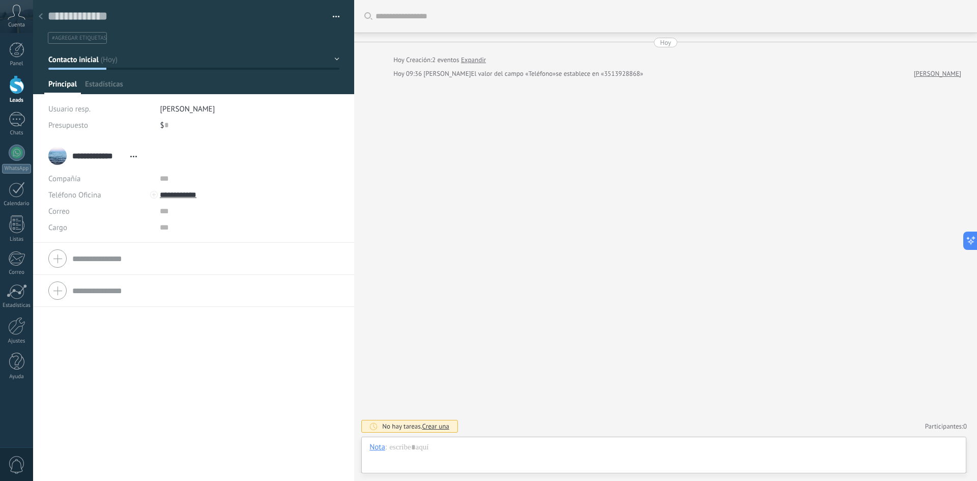
scroll to position [15, 0]
click at [436, 427] on span "Crear una" at bounding box center [436, 426] width 27 height 9
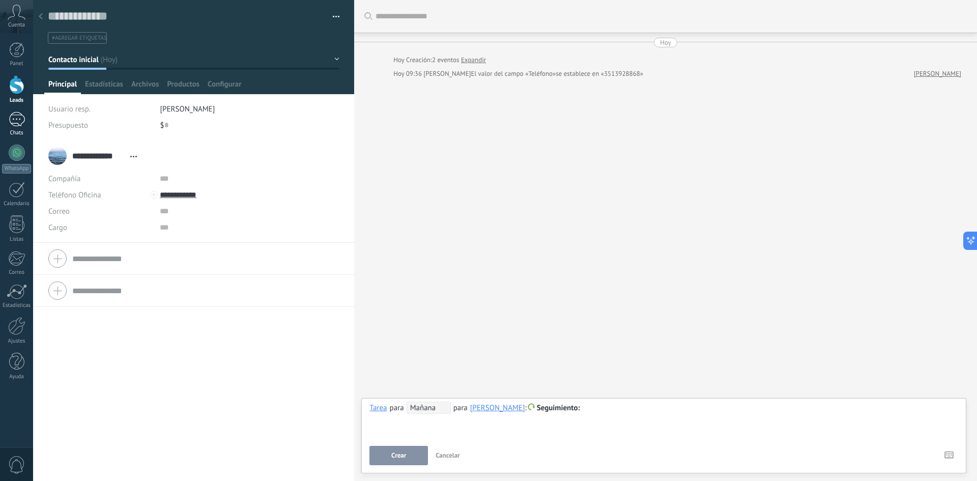
click at [20, 121] on div "1" at bounding box center [17, 119] width 16 height 15
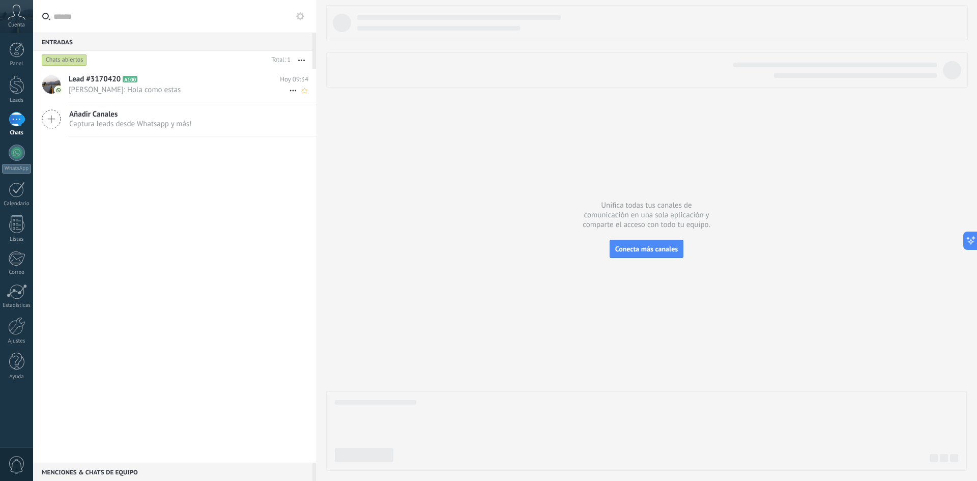
click at [157, 85] on div "Lead #3170420 A100 [DATE] 09:34 [PERSON_NAME]: Hola como estas" at bounding box center [192, 85] width 247 height 32
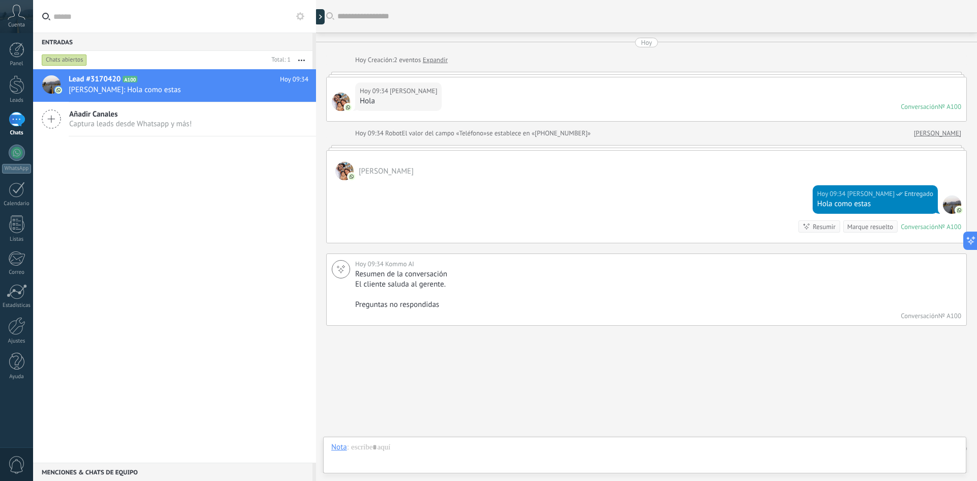
scroll to position [22, 0]
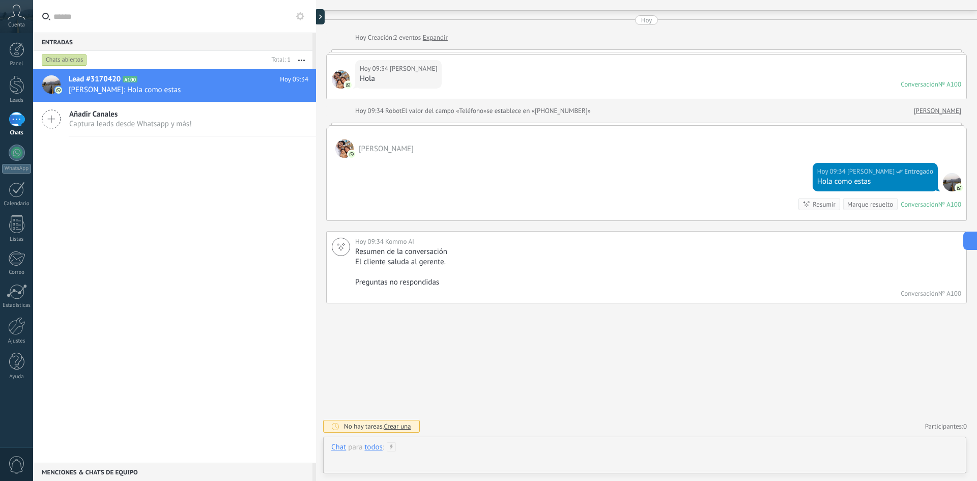
click at [437, 458] on div at bounding box center [644, 457] width 627 height 31
click at [370, 455] on button "Enviar" at bounding box center [360, 455] width 59 height 19
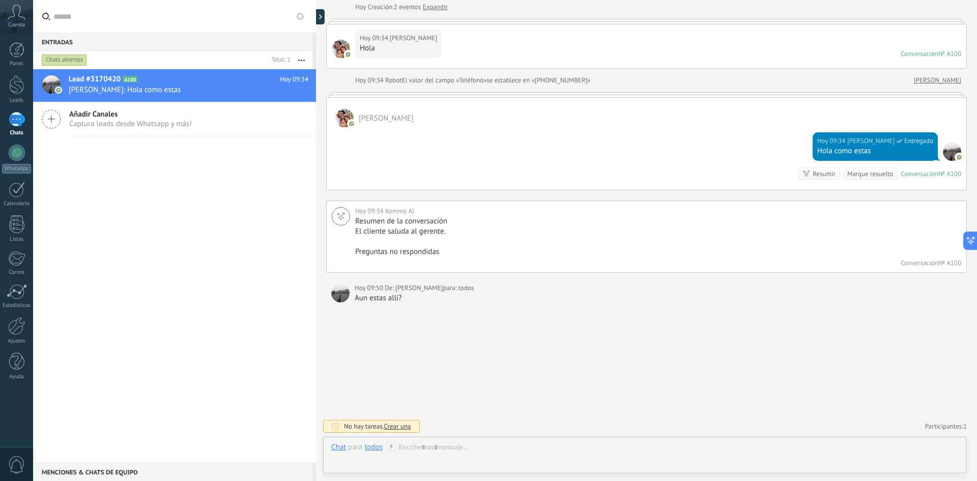
click at [943, 161] on div at bounding box center [952, 152] width 18 height 18
click at [159, 117] on span "Añadir Canales" at bounding box center [130, 114] width 123 height 10
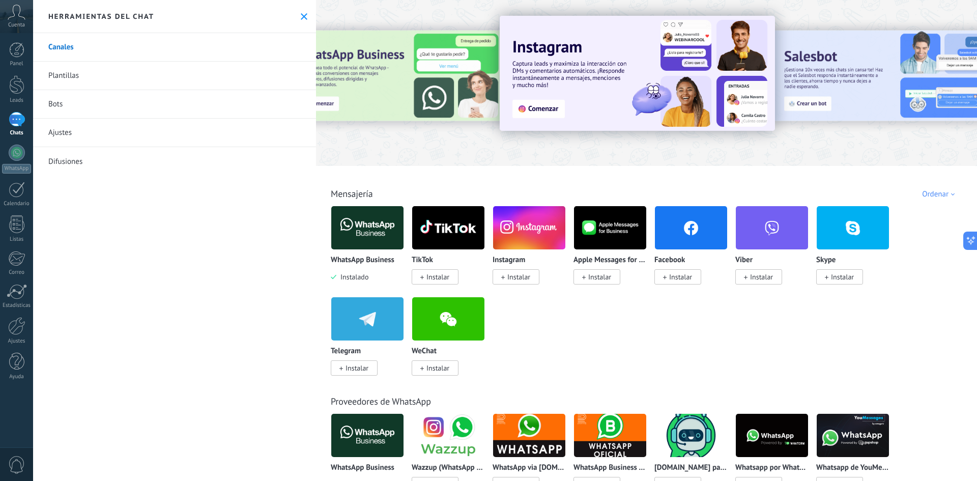
click at [15, 119] on div "1" at bounding box center [17, 119] width 16 height 15
click at [9, 155] on div at bounding box center [17, 153] width 16 height 16
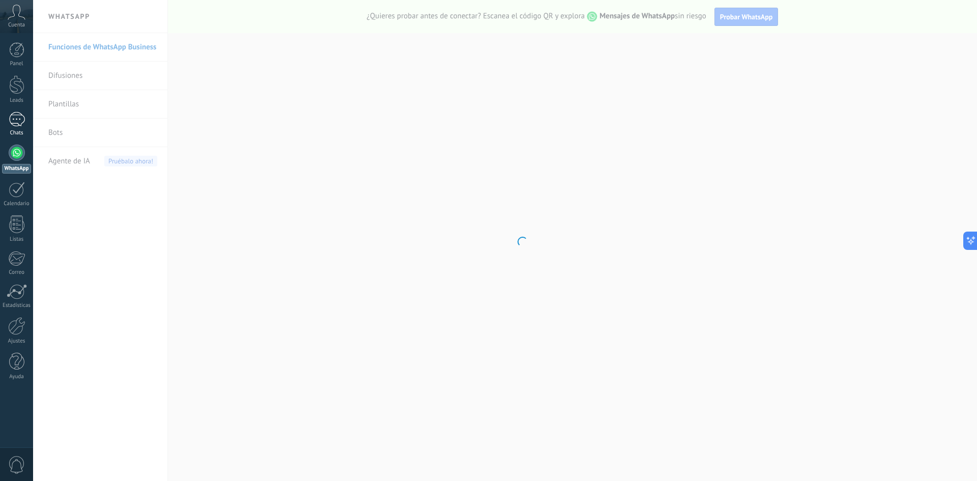
click at [10, 120] on div "1" at bounding box center [17, 119] width 16 height 15
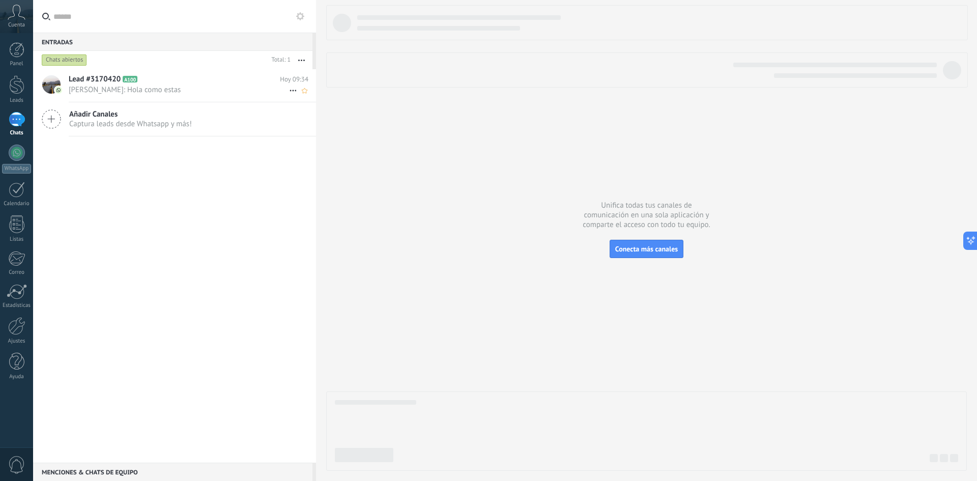
click at [176, 88] on span "[PERSON_NAME]: Hola como estas" at bounding box center [179, 90] width 220 height 10
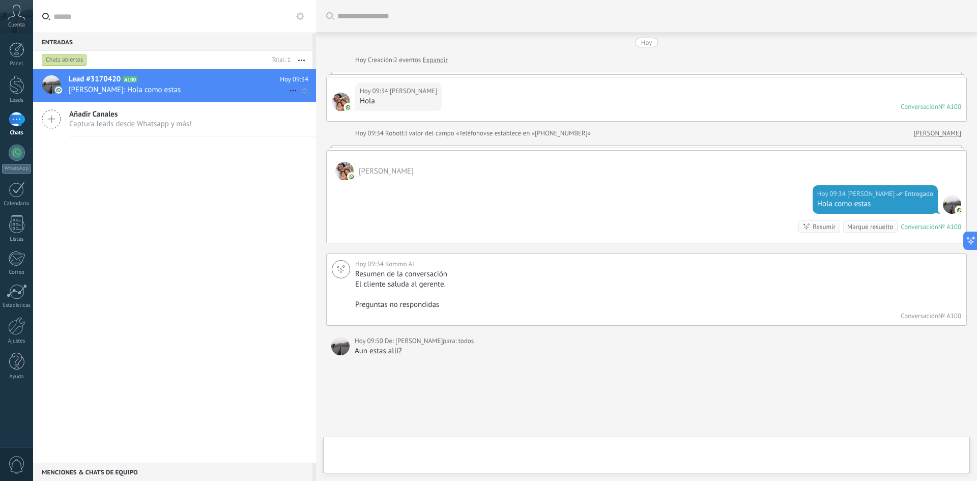
scroll to position [53, 0]
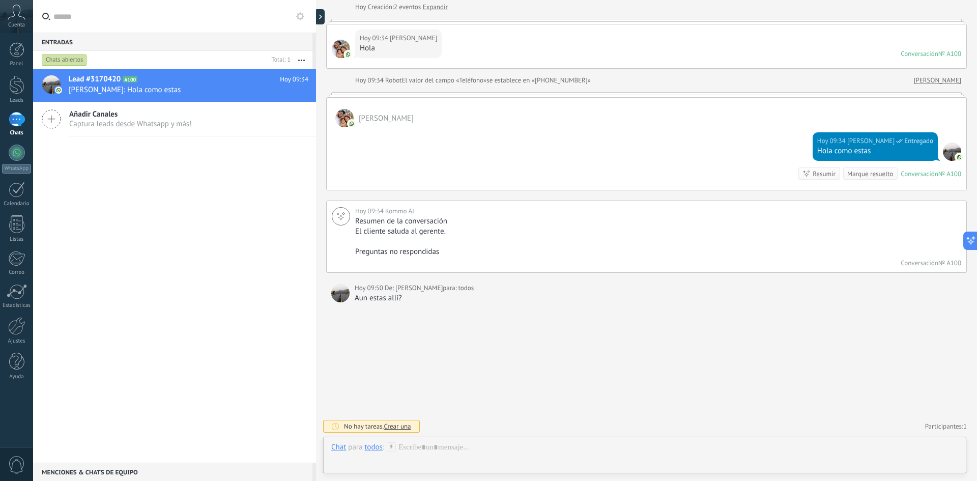
click at [456, 133] on div "[DATE] 09:34 [PERSON_NAME] Entregado Hola como estas Conversación № A100 Conver…" at bounding box center [647, 158] width 640 height 63
click at [414, 51] on div "Contestar" at bounding box center [393, 54] width 66 height 18
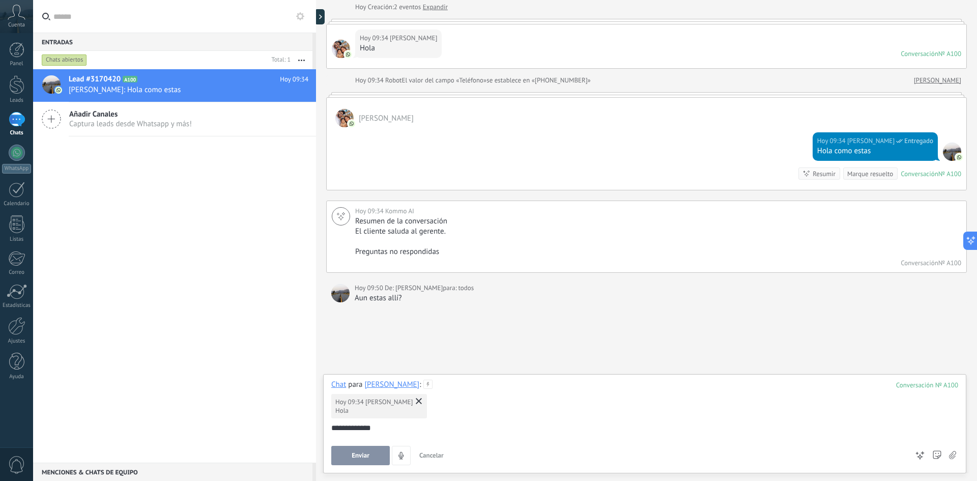
click at [369, 461] on button "Enviar" at bounding box center [360, 455] width 59 height 19
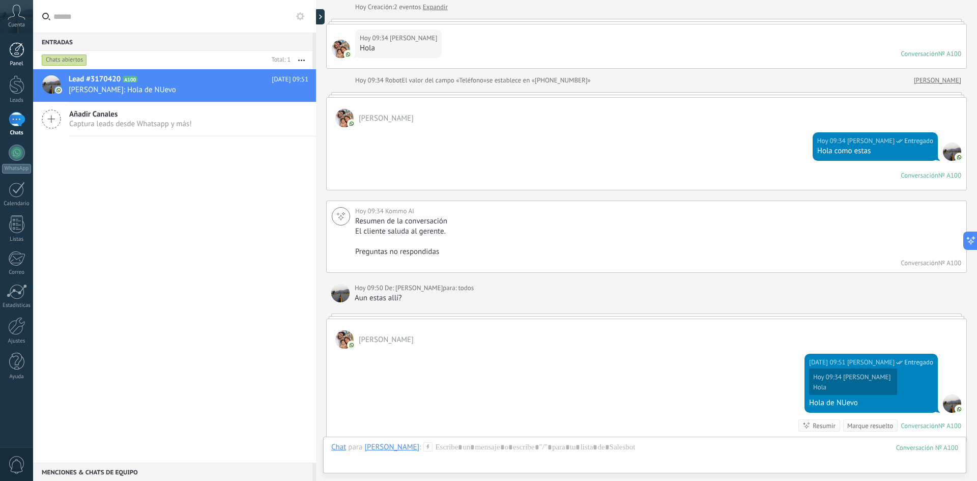
click at [16, 46] on div at bounding box center [16, 49] width 15 height 15
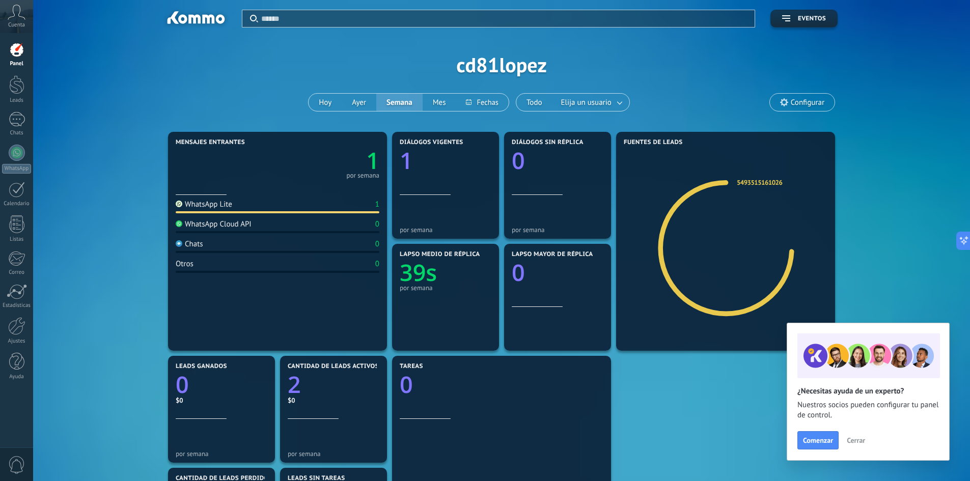
click at [9, 13] on icon at bounding box center [17, 12] width 18 height 15
